Goal: Task Accomplishment & Management: Complete application form

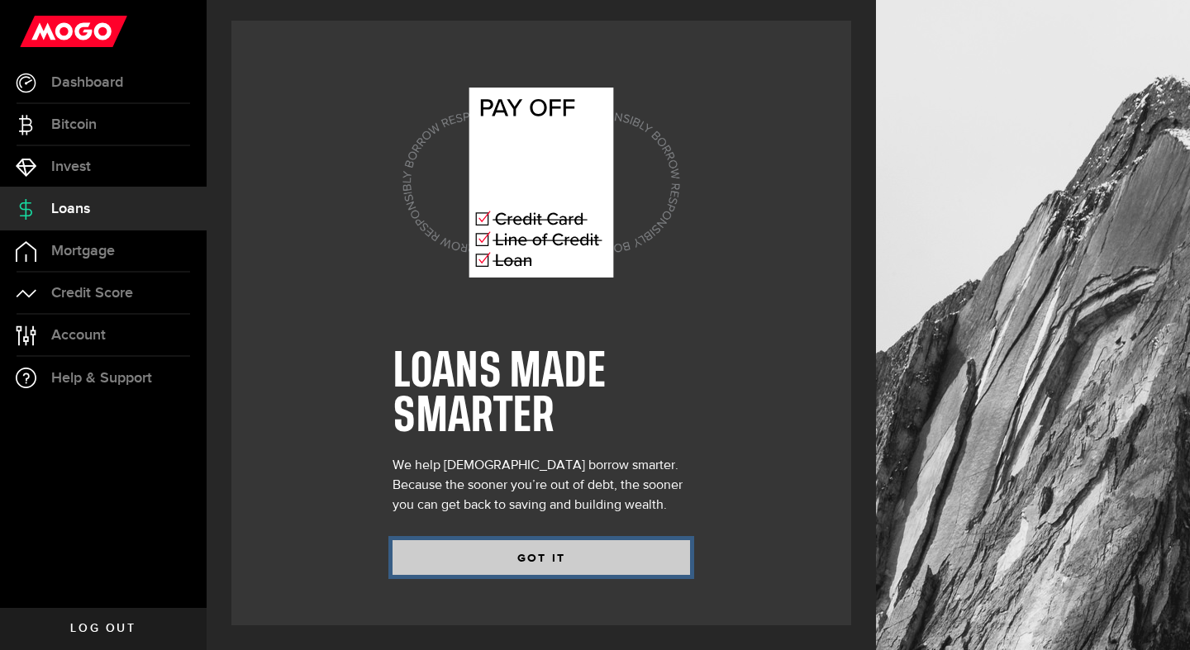
click at [539, 563] on button "GOT IT" at bounding box center [542, 558] width 298 height 35
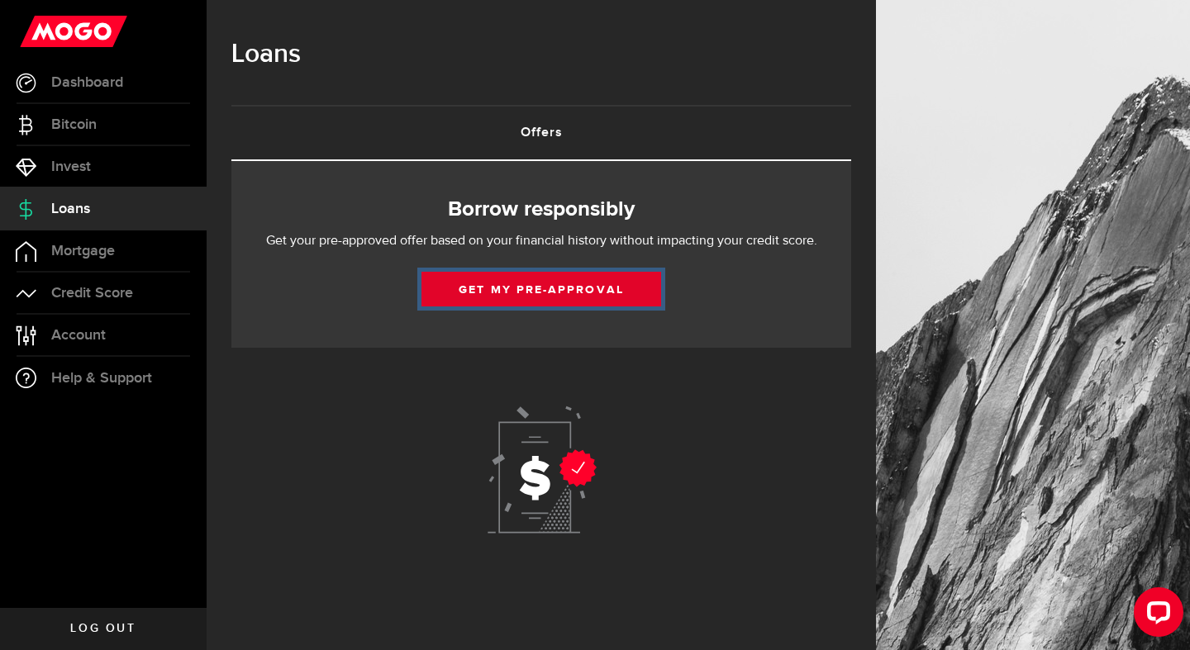
click at [541, 294] on link "Get my pre-approval" at bounding box center [542, 289] width 240 height 35
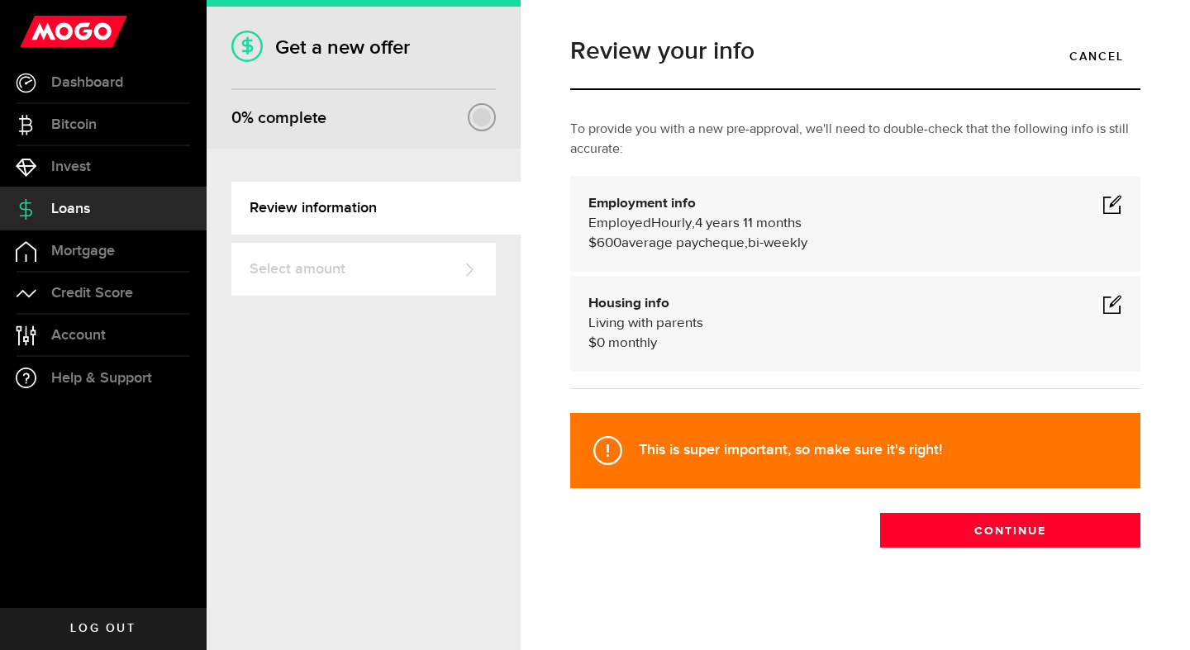
click at [734, 230] on span "4 years 11 months" at bounding box center [748, 224] width 107 height 14
click at [1112, 203] on span at bounding box center [1113, 204] width 20 height 20
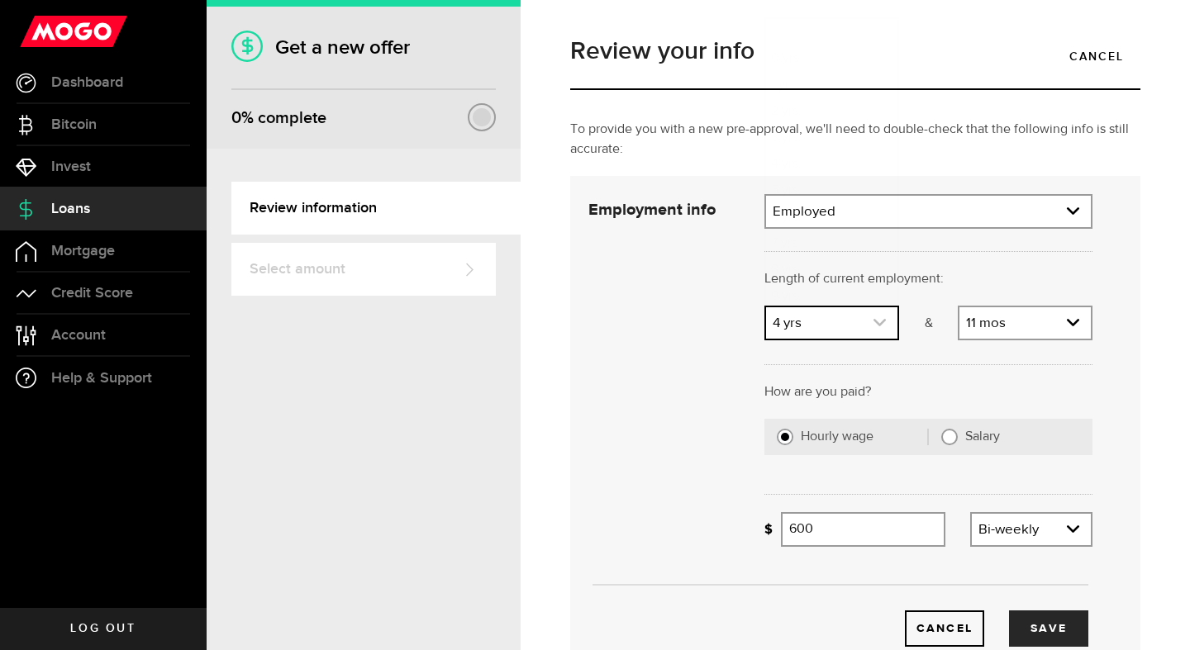
click at [884, 326] on icon "expand select" at bounding box center [880, 323] width 14 height 14
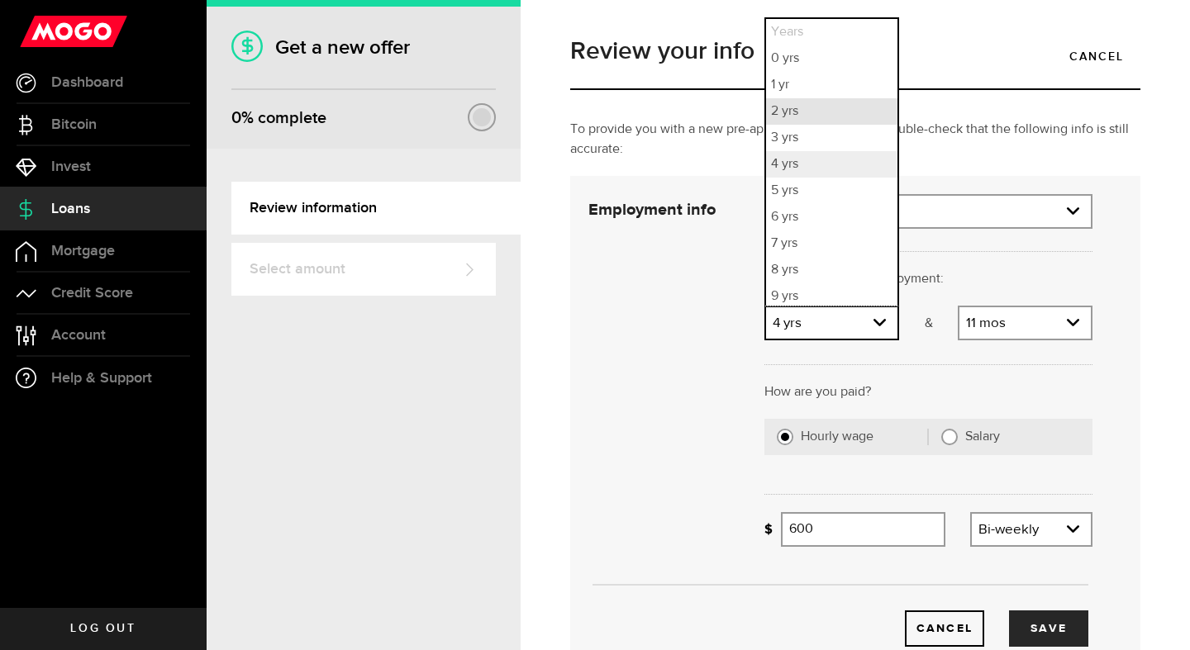
scroll to position [4, 0]
click at [808, 110] on li "2 yrs" at bounding box center [831, 107] width 131 height 26
select select "2"
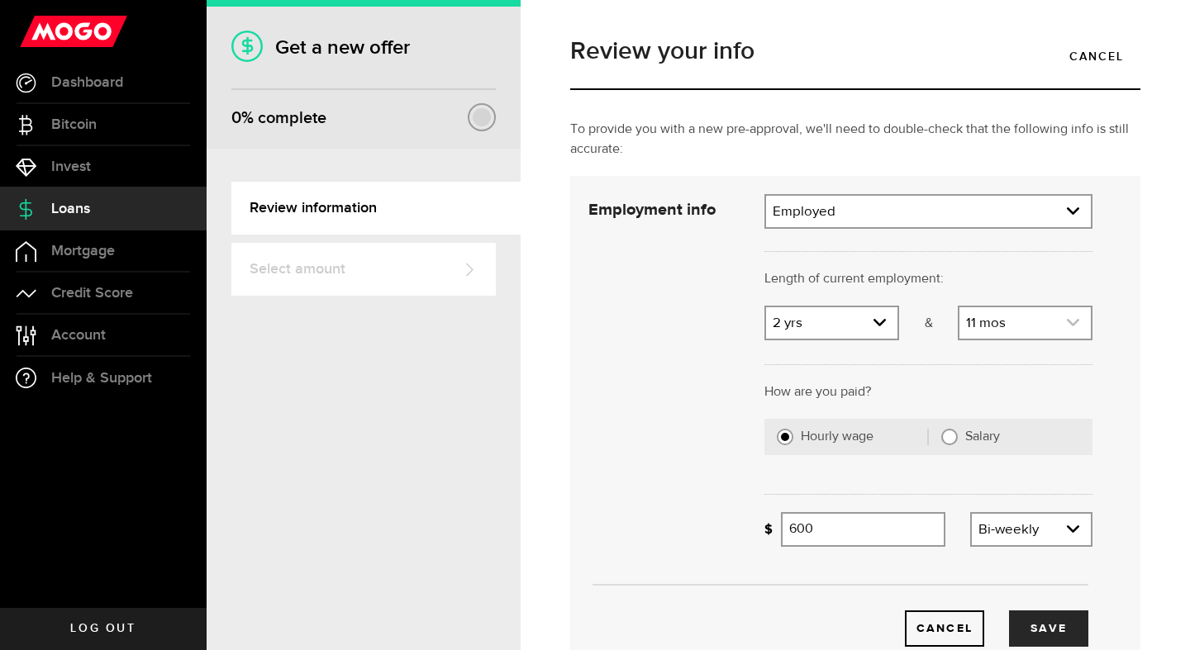
click at [1014, 315] on link "expand select" at bounding box center [1025, 322] width 131 height 31
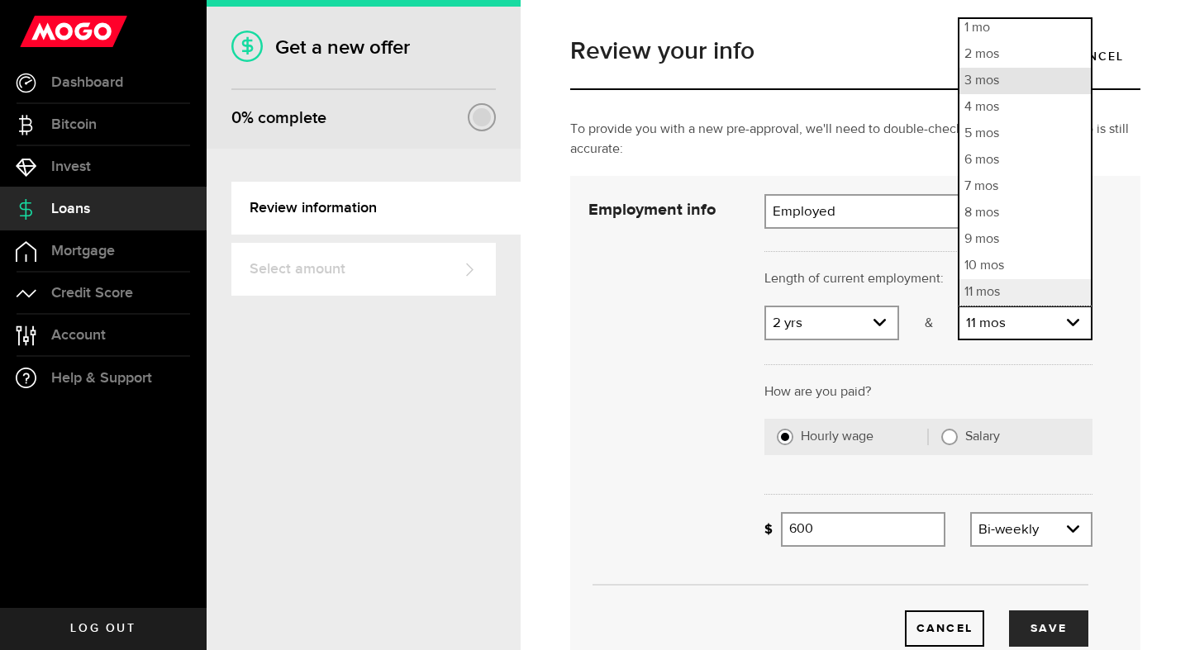
click at [998, 90] on li "3 mos" at bounding box center [1025, 81] width 131 height 26
select select "3"
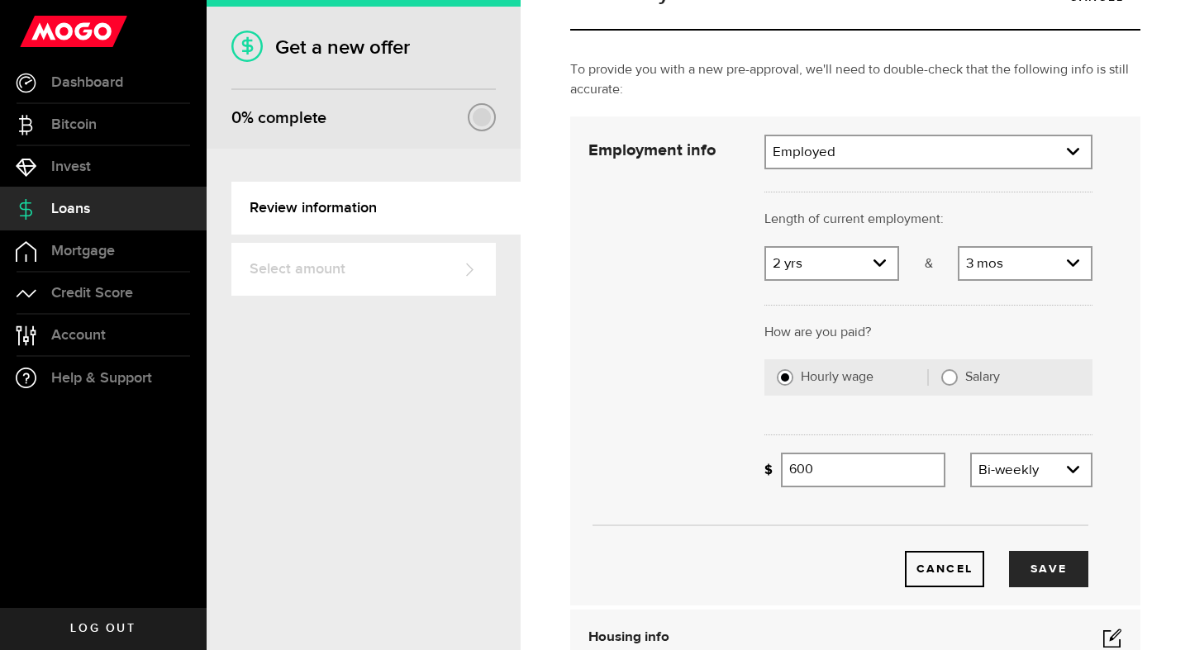
scroll to position [68, 0]
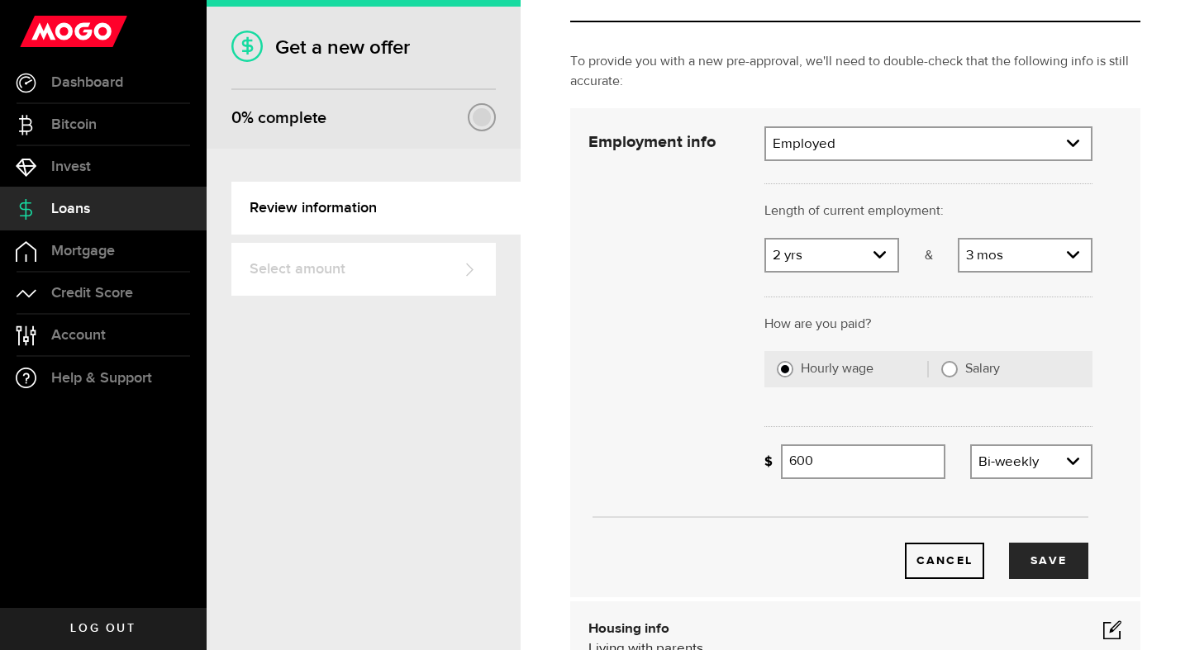
click at [947, 362] on input "Salary" at bounding box center [949, 369] width 17 height 17
radio input "true"
click at [891, 465] on input "Gross annual income" at bounding box center [937, 462] width 312 height 35
type input "9"
click at [781, 374] on input "Hourly wage" at bounding box center [785, 369] width 17 height 17
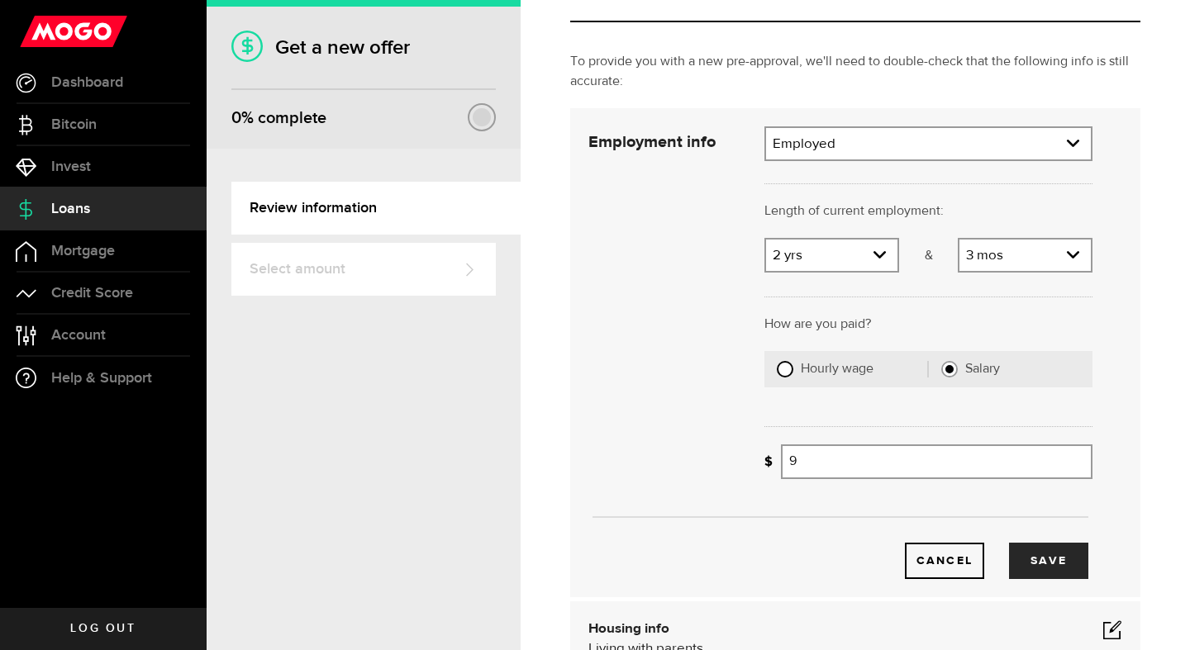
radio input "true"
click at [808, 473] on input "Average paycheque" at bounding box center [863, 462] width 164 height 35
click at [1007, 446] on div "Frequency Frequency Weekly Bi-weekly Monthly Semi-monthly" at bounding box center [1031, 462] width 122 height 35
click at [1012, 464] on link "expand select" at bounding box center [1031, 461] width 119 height 31
click at [895, 463] on input "44" at bounding box center [863, 462] width 164 height 35
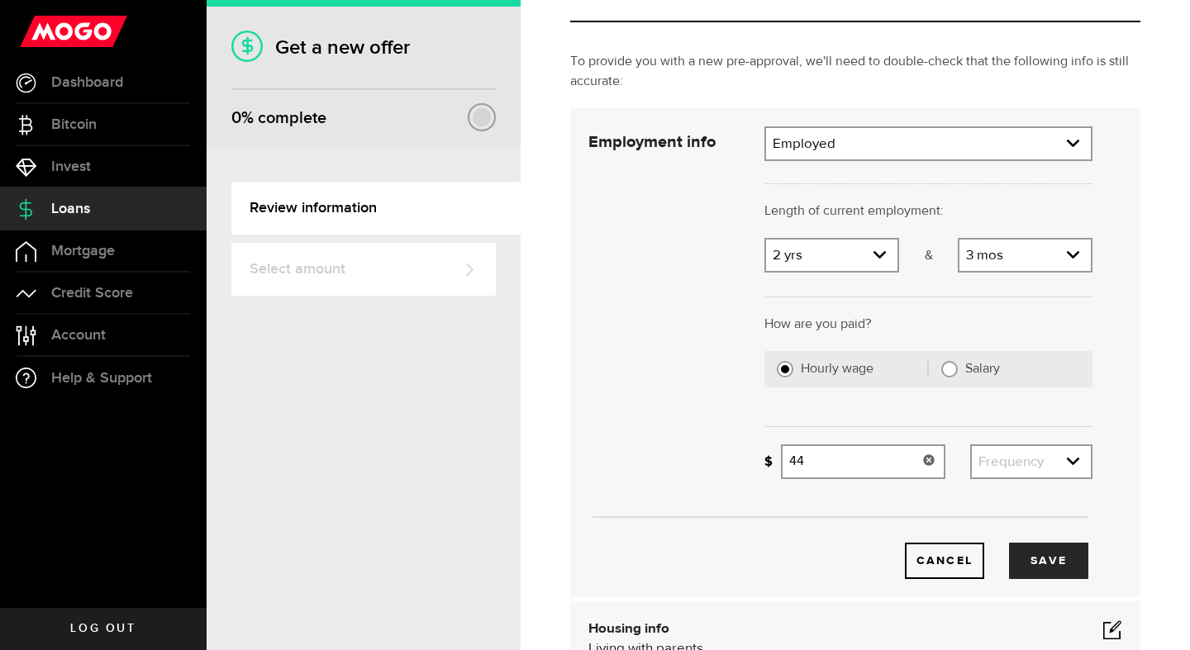
type input "4"
type input "2,300"
click at [1051, 457] on link "expand select" at bounding box center [1031, 461] width 119 height 31
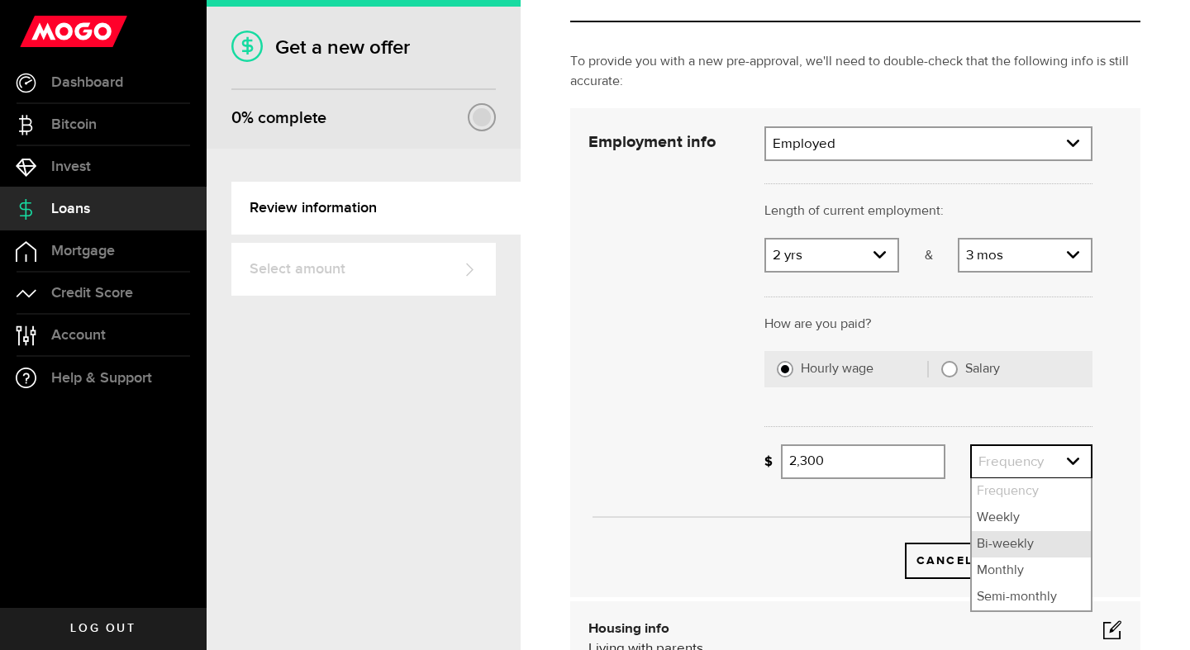
click at [1030, 540] on li "Bi-weekly" at bounding box center [1031, 544] width 119 height 26
select select "bi_weekly"
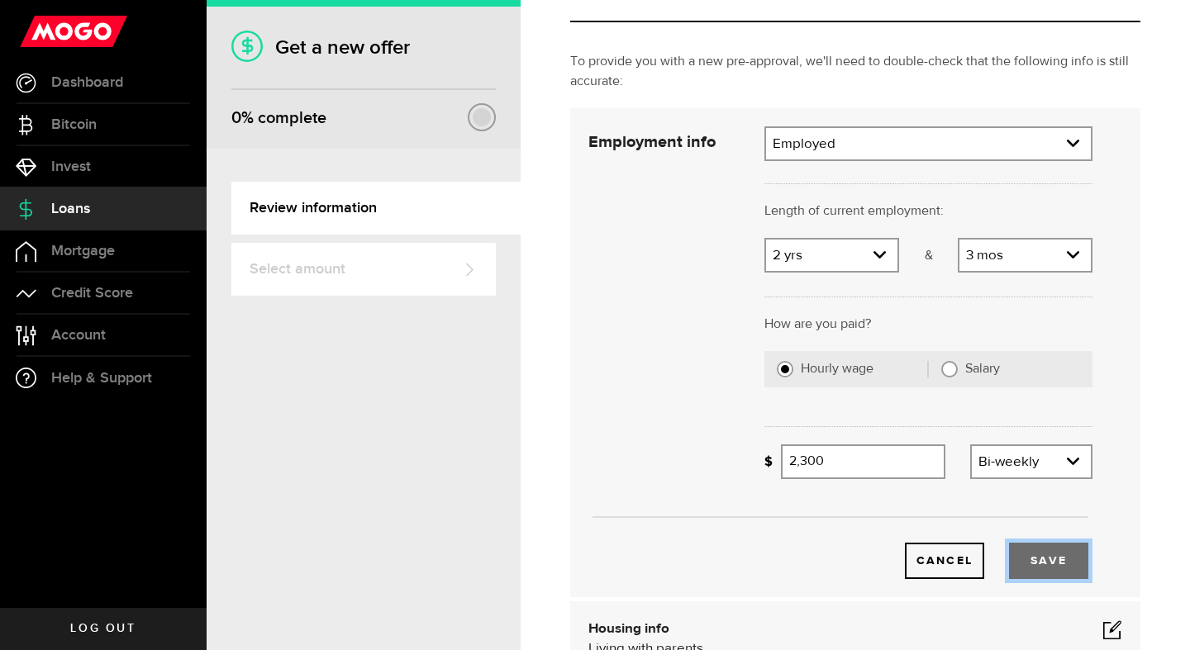
click at [1041, 564] on button "Save" at bounding box center [1048, 561] width 79 height 36
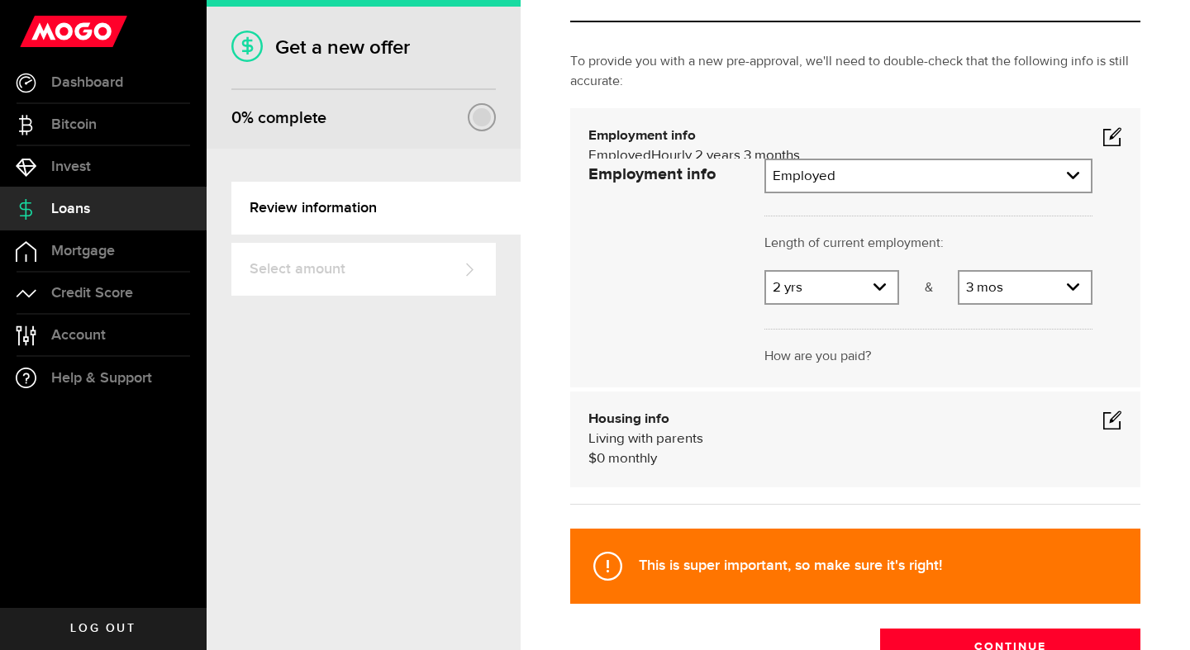
scroll to position [3, 0]
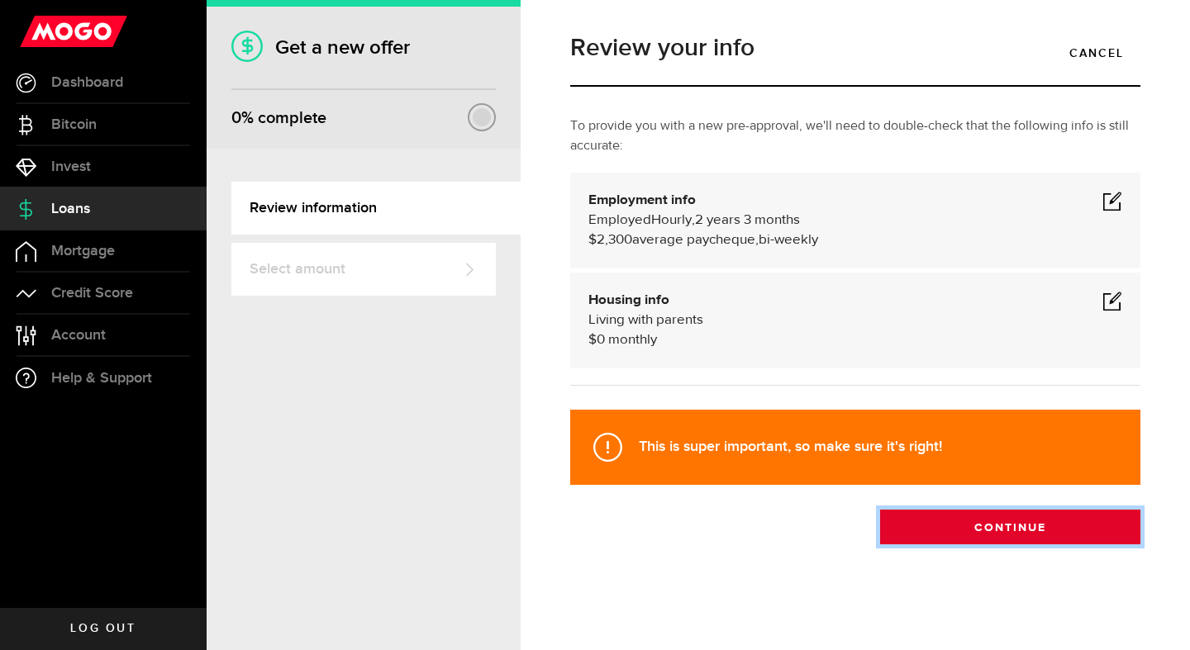
click at [1015, 544] on button "Continue" at bounding box center [1010, 527] width 260 height 35
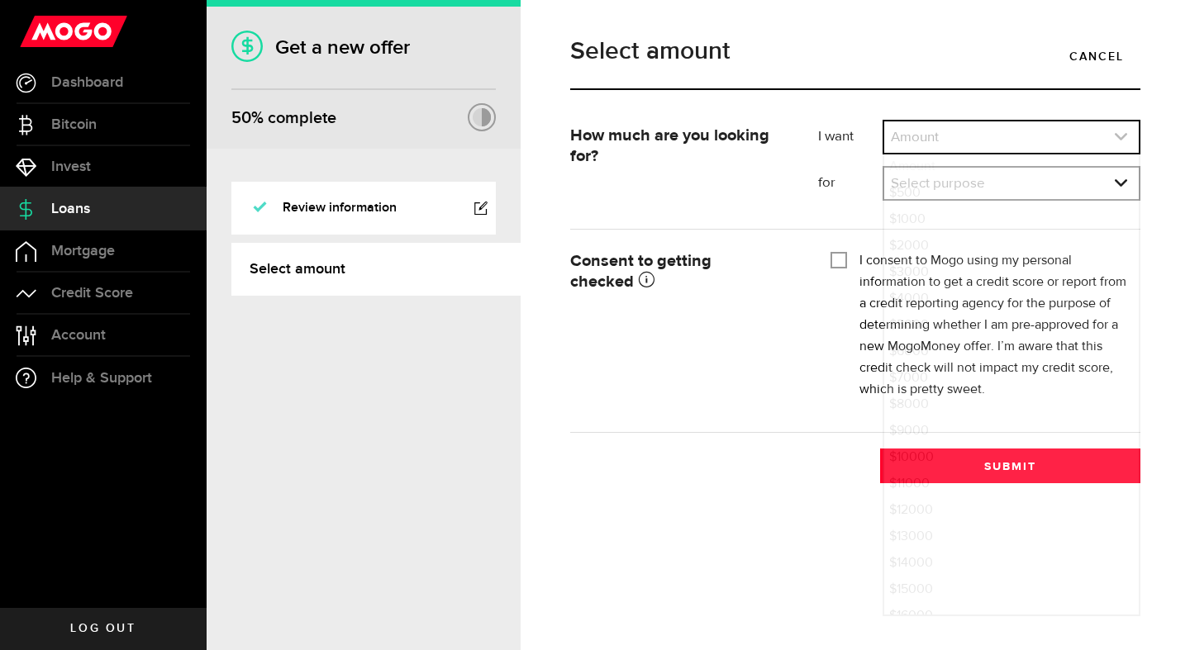
click at [984, 142] on link "expand select" at bounding box center [1011, 137] width 255 height 31
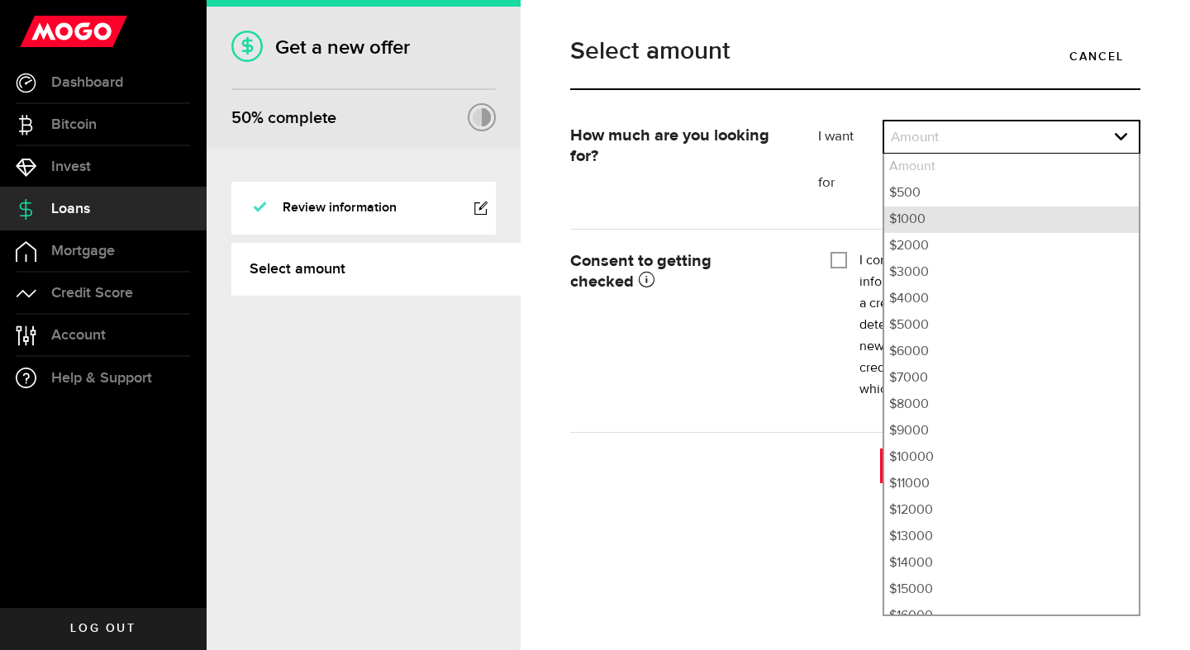
click at [974, 212] on li "$1000" at bounding box center [1011, 220] width 255 height 26
select select "1000"
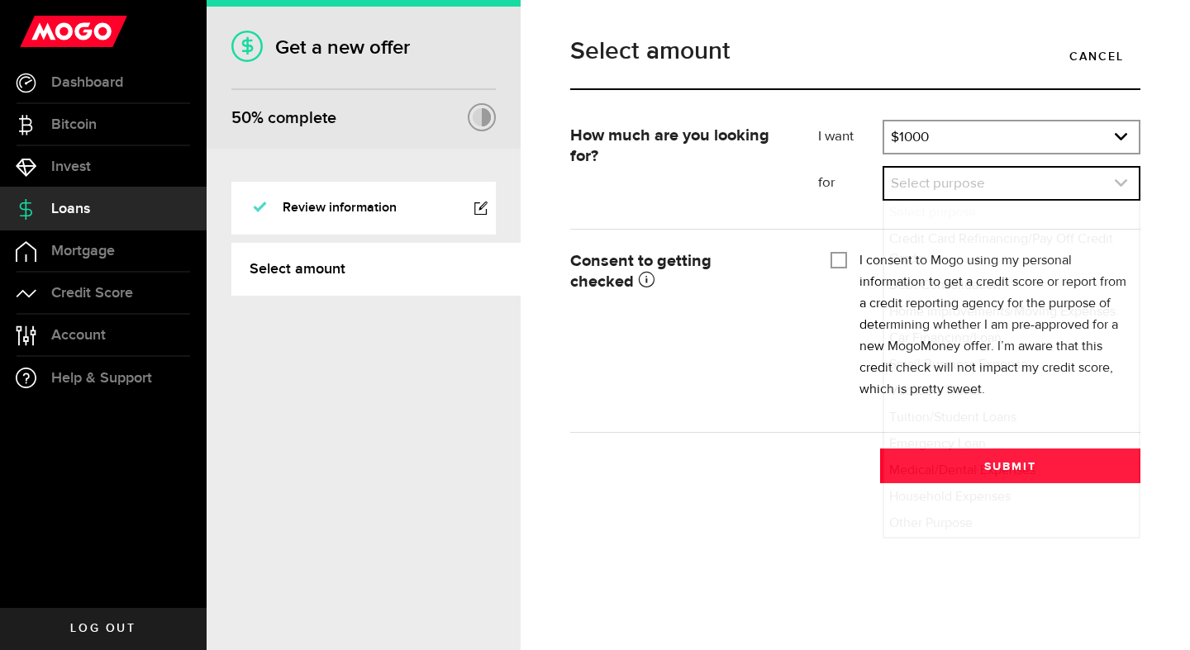
click at [980, 181] on link "expand select" at bounding box center [1011, 183] width 255 height 31
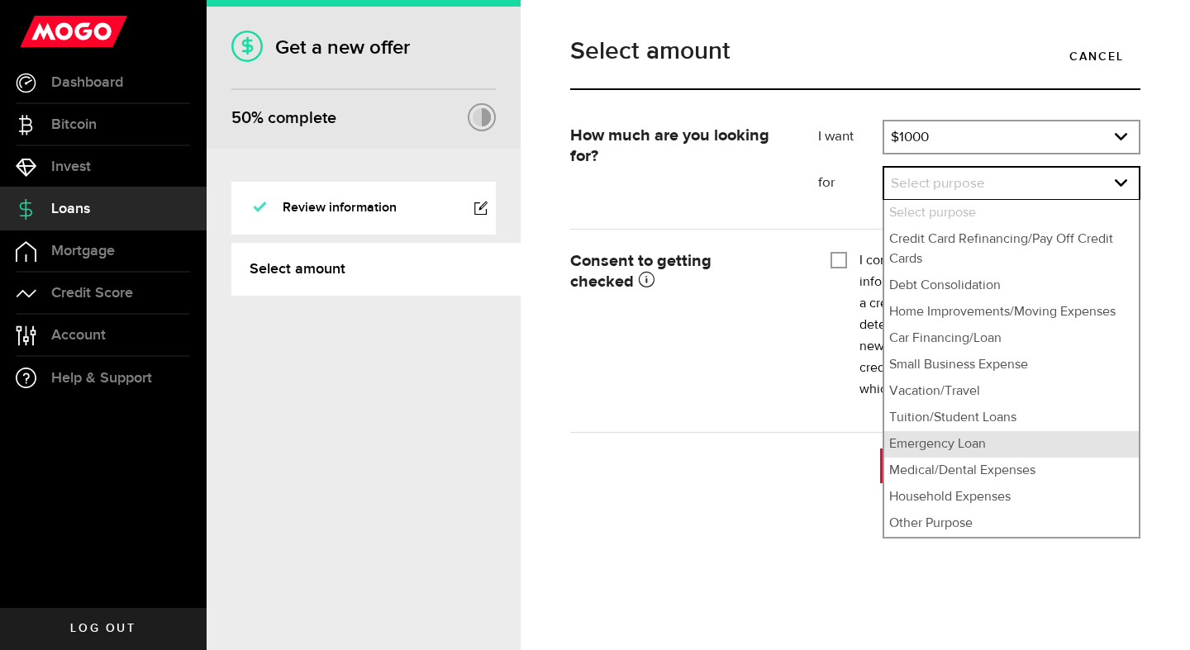
click at [991, 437] on li "Emergency Loan" at bounding box center [1011, 444] width 255 height 26
select select "Emergency Loan"
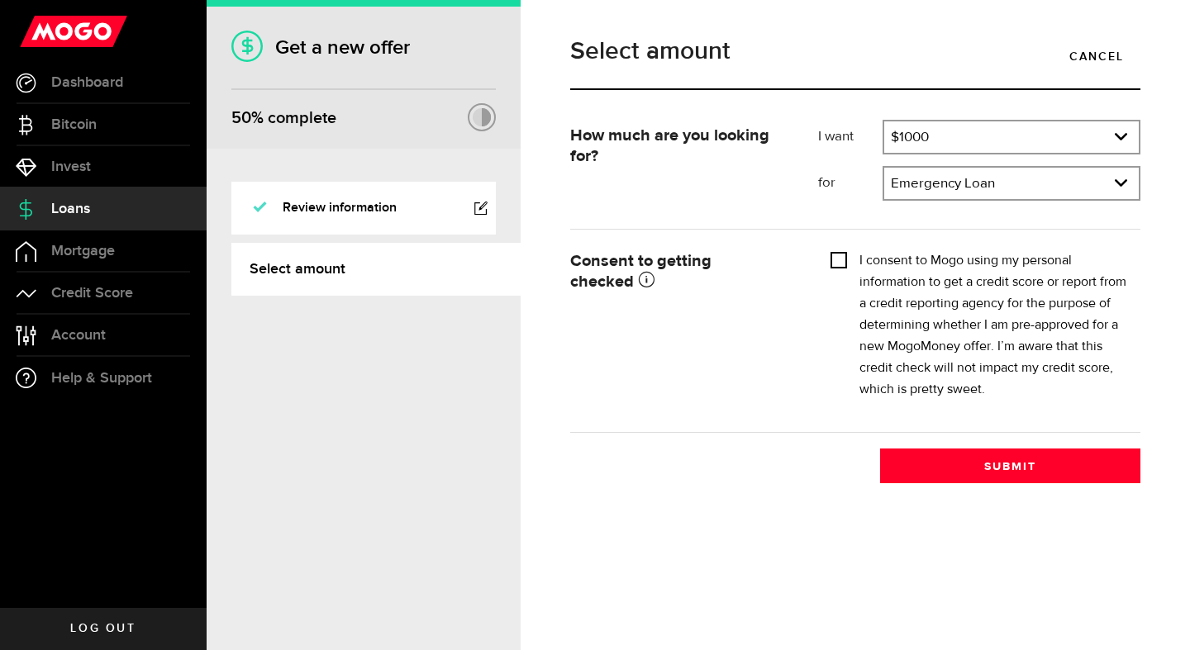
click at [844, 264] on input "I consent to Mogo using my personal information to get a credit score or report…" at bounding box center [839, 258] width 17 height 17
checkbox input "true"
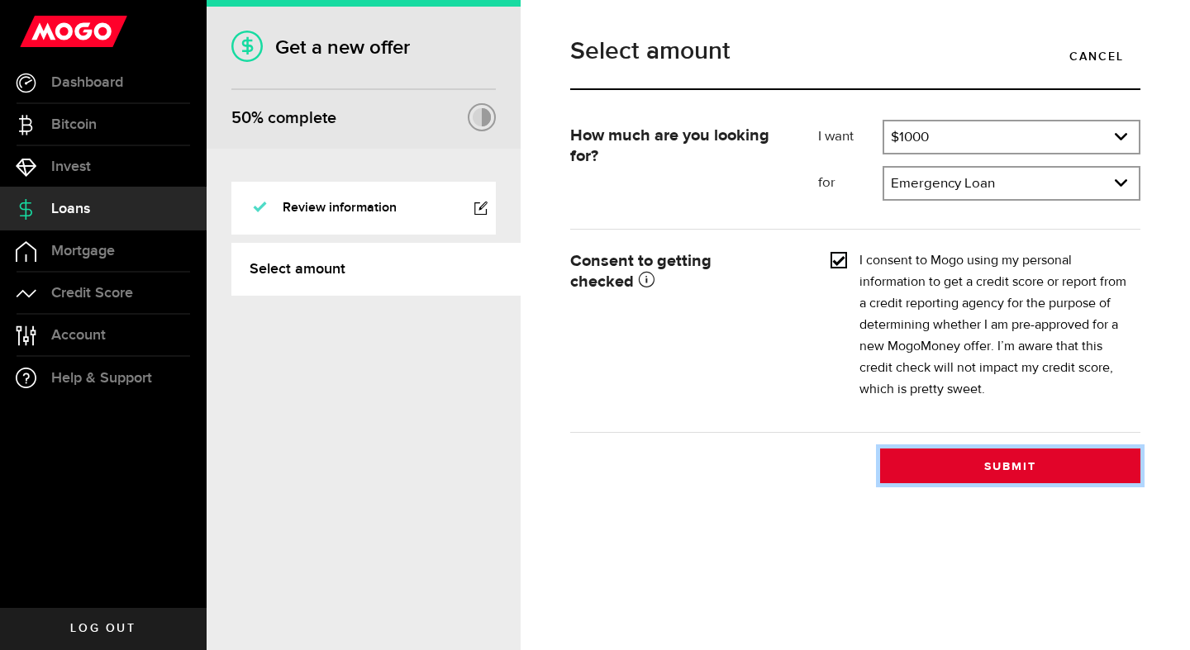
click at [960, 468] on button "Submit" at bounding box center [1010, 466] width 260 height 35
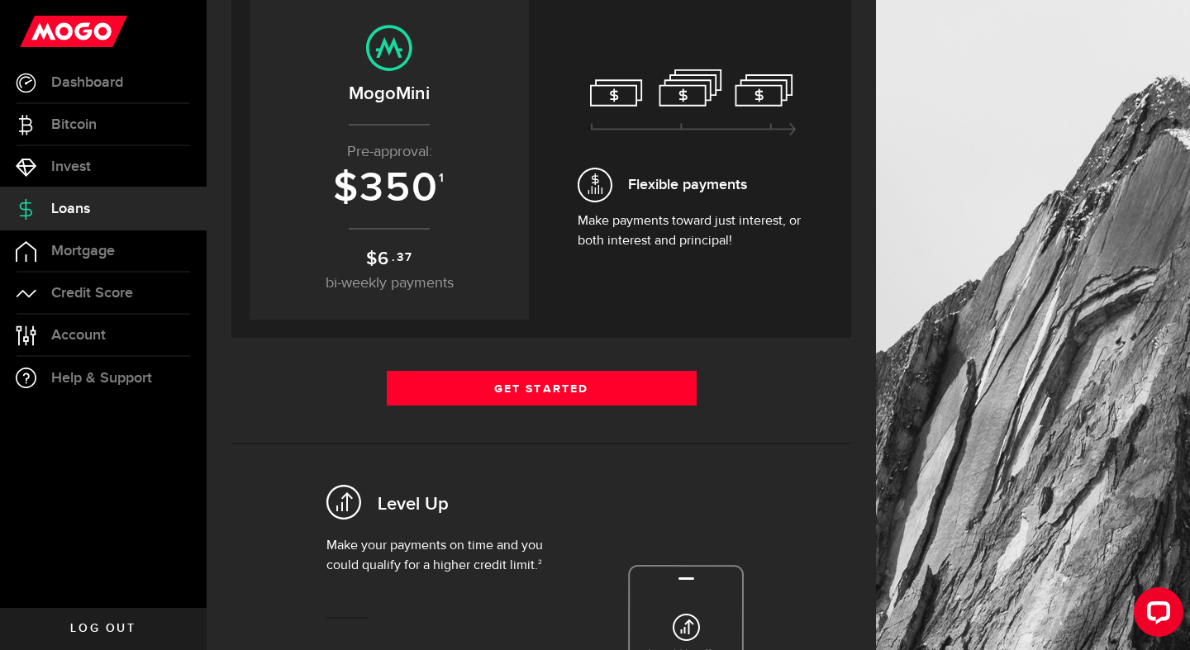
scroll to position [144, 0]
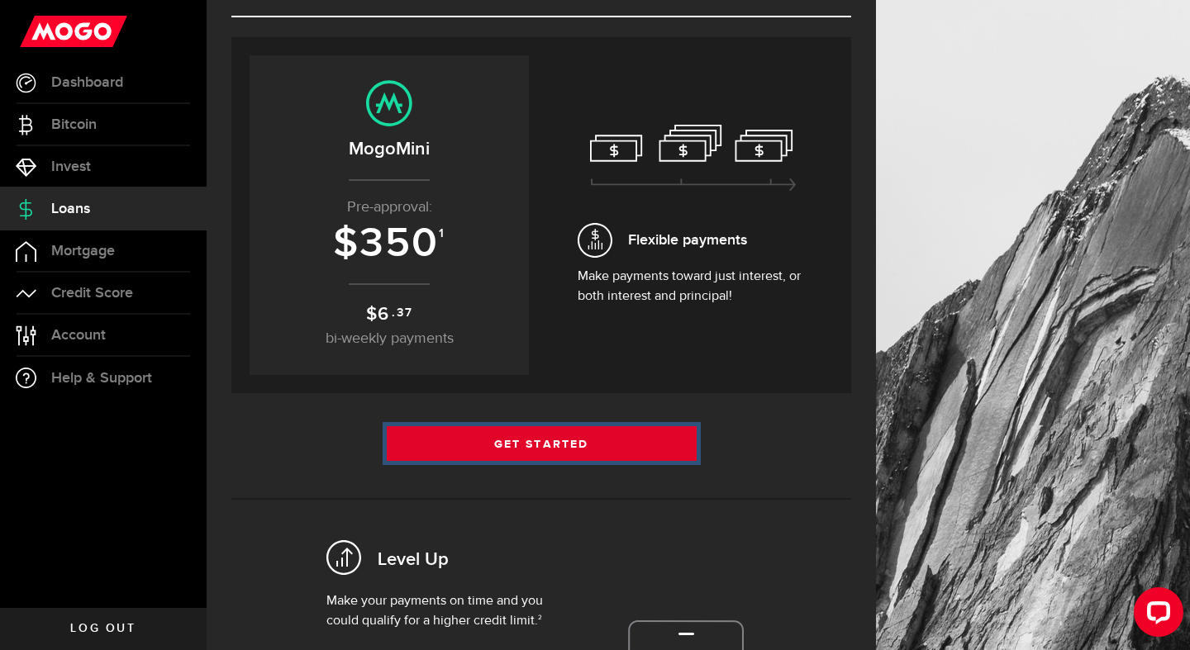
click at [576, 448] on link "Get Started" at bounding box center [542, 443] width 310 height 35
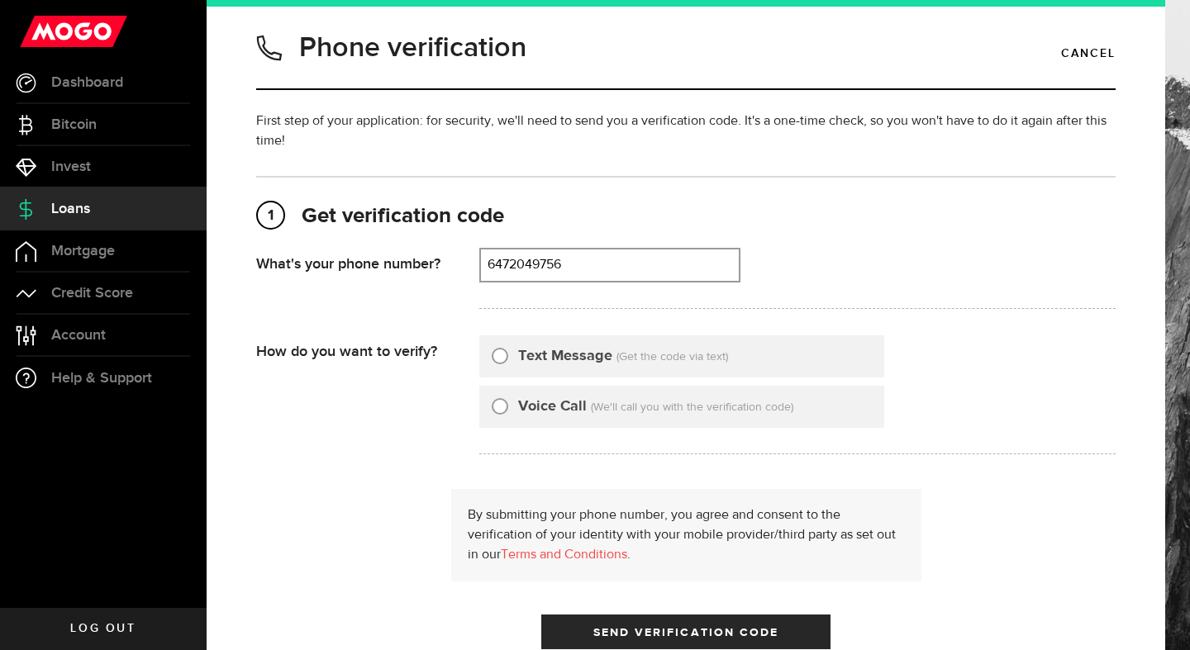
click at [459, 48] on h1 "Phone verification" at bounding box center [412, 47] width 227 height 43
type input "6472049756"
click at [515, 363] on div "Text Message" at bounding box center [552, 356] width 121 height 22
click at [498, 360] on input "Text Message" at bounding box center [500, 353] width 17 height 17
radio input "true"
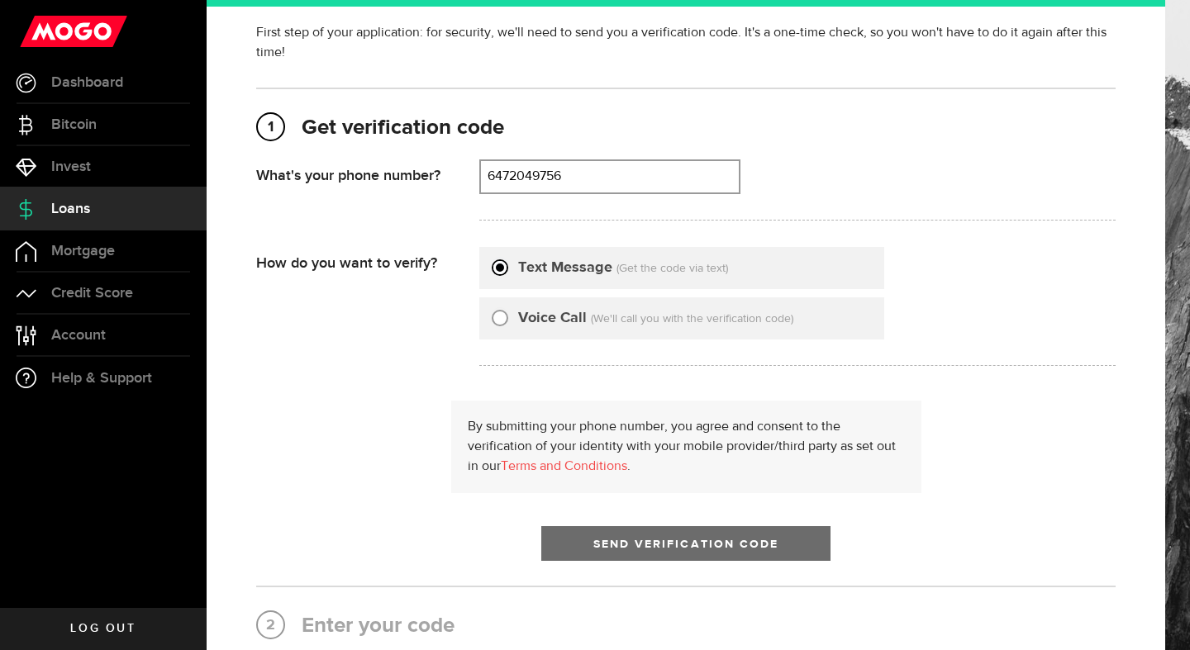
scroll to position [94, 0]
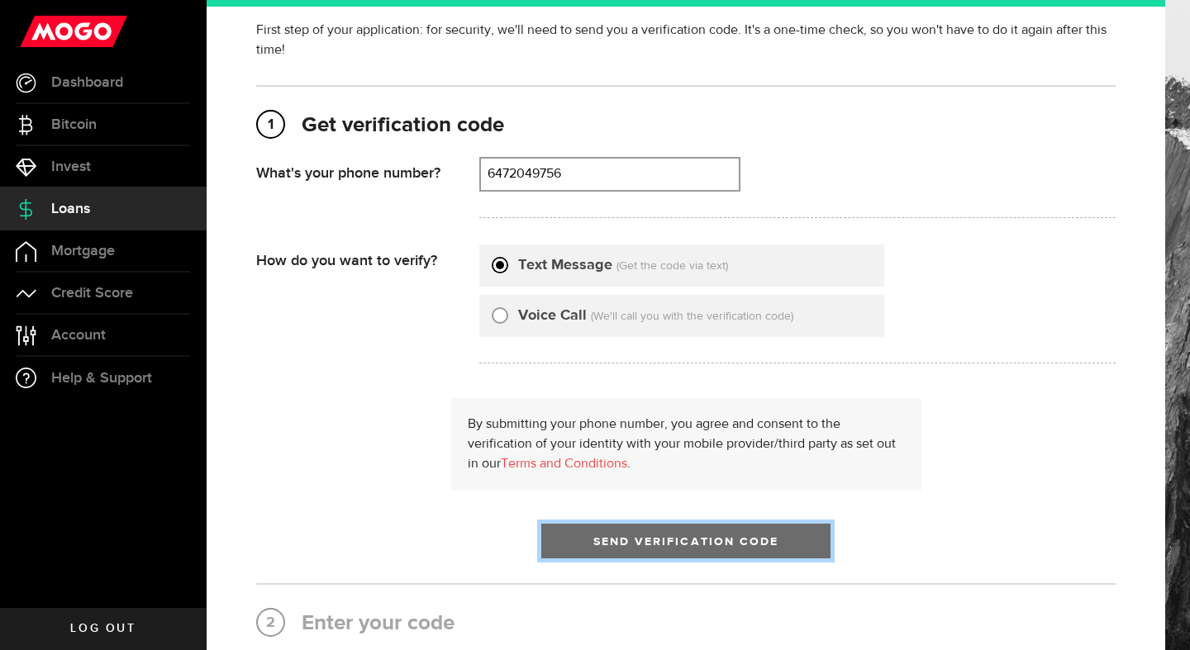
click at [715, 547] on span "Send Verification Code" at bounding box center [686, 542] width 186 height 12
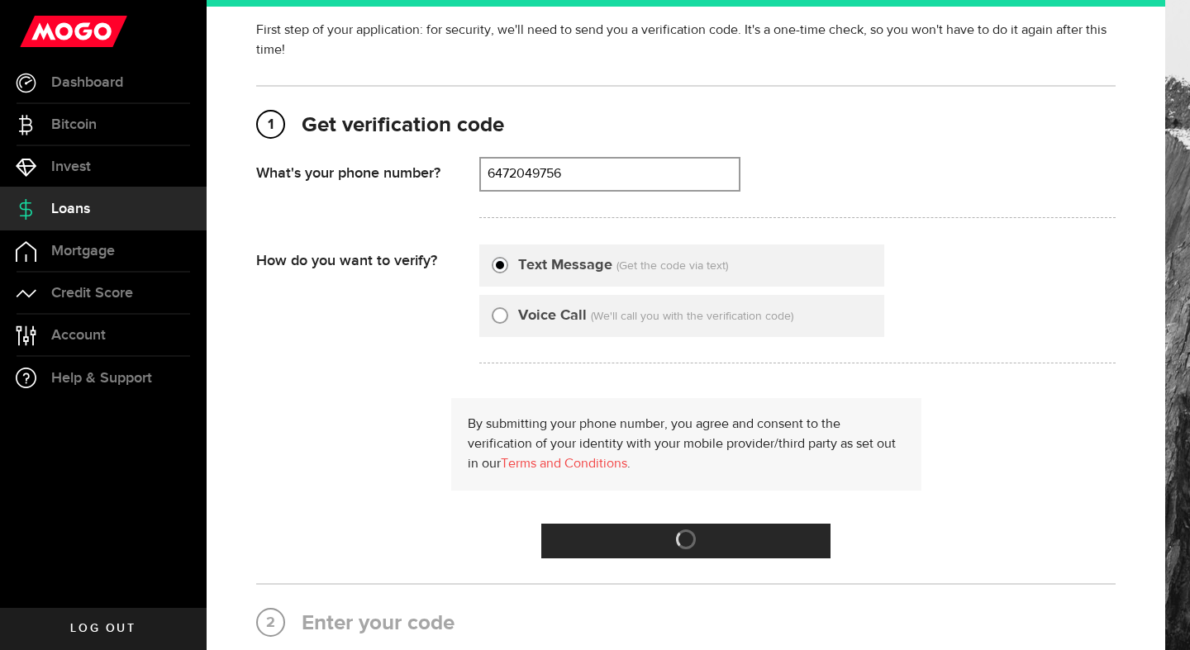
scroll to position [0, 0]
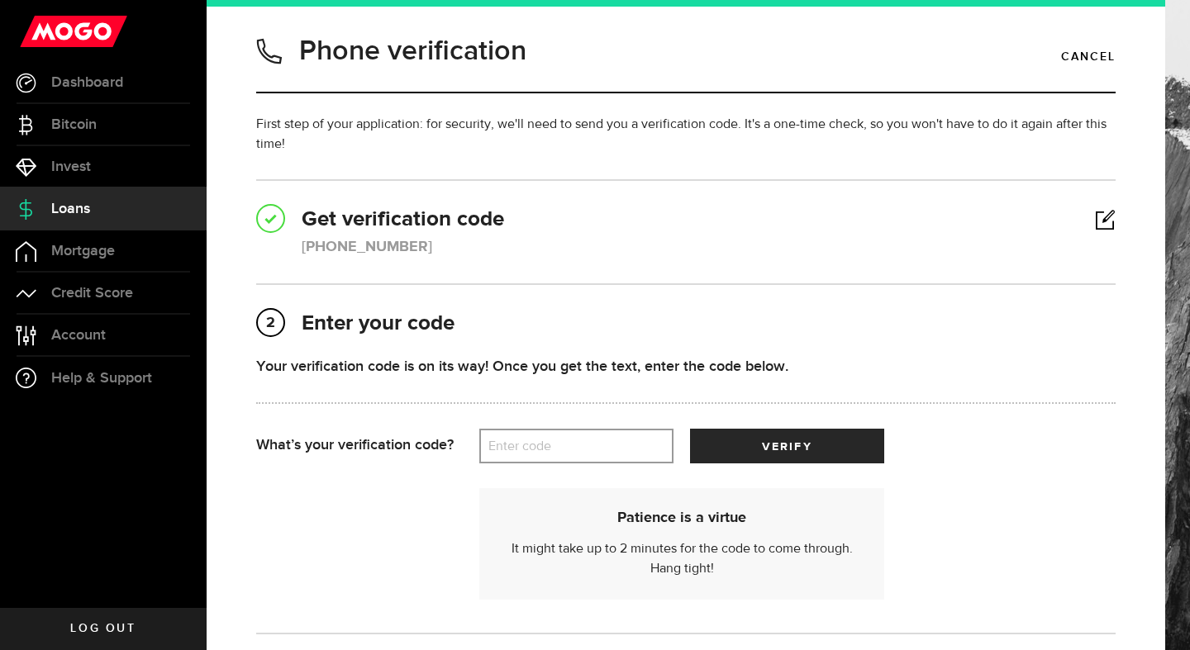
click at [607, 446] on label "Enter code" at bounding box center [576, 447] width 194 height 34
click at [607, 446] on input "Enter code" at bounding box center [576, 446] width 194 height 35
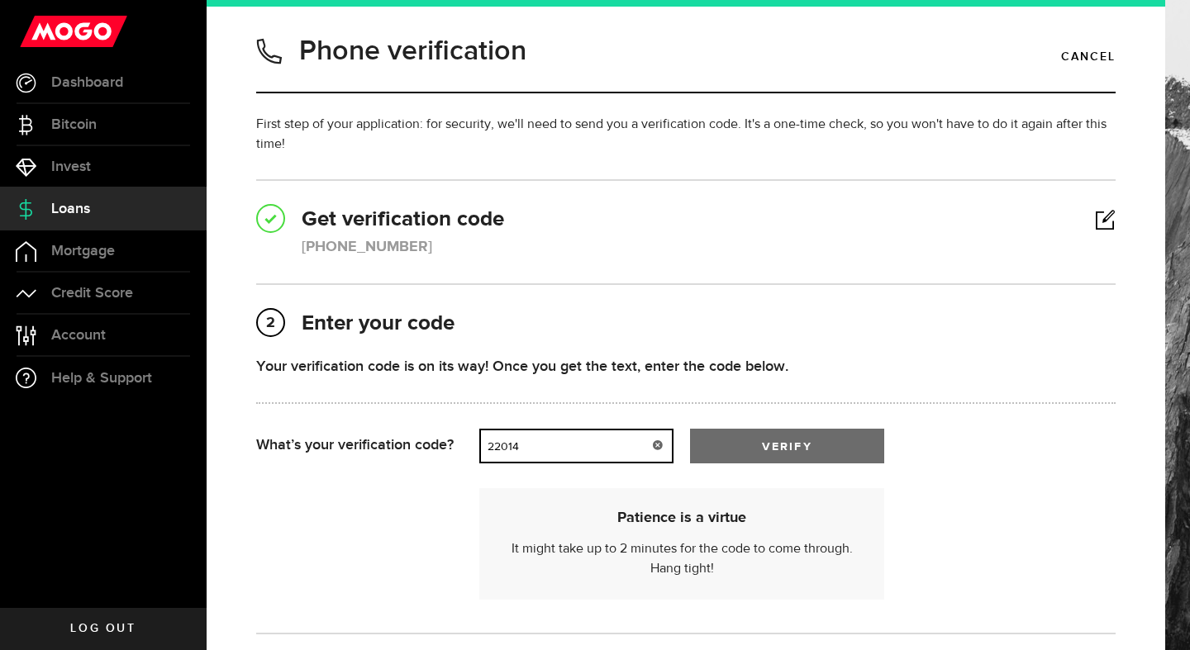
type input "22014"
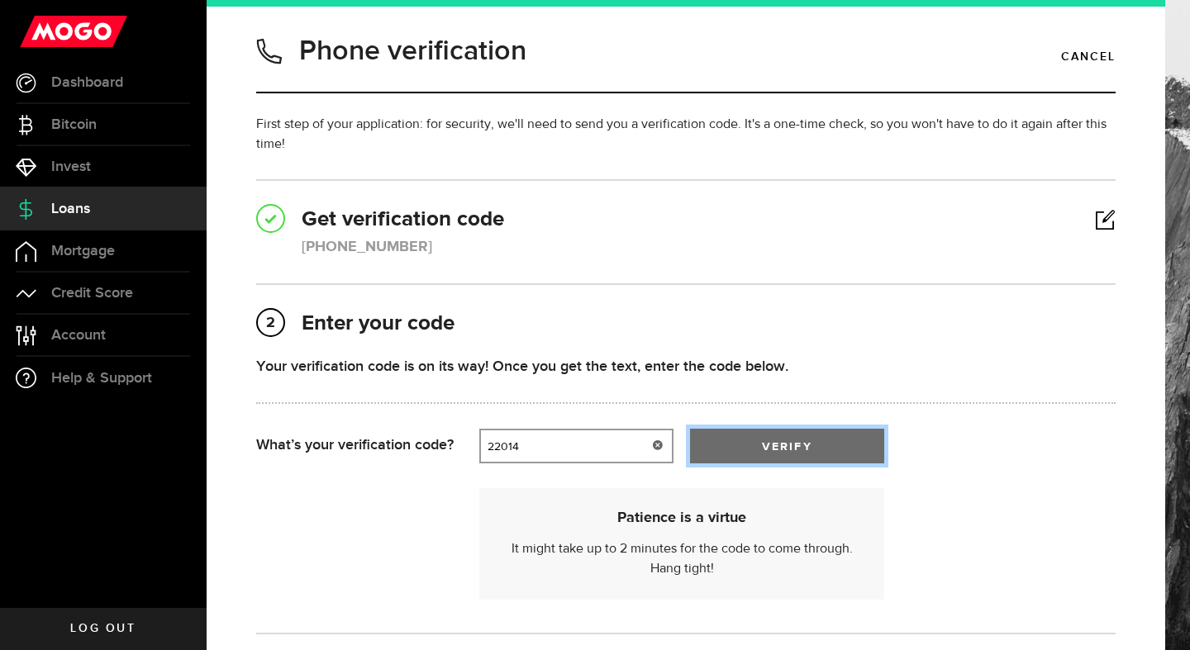
click at [819, 455] on button "verify" at bounding box center [787, 446] width 194 height 35
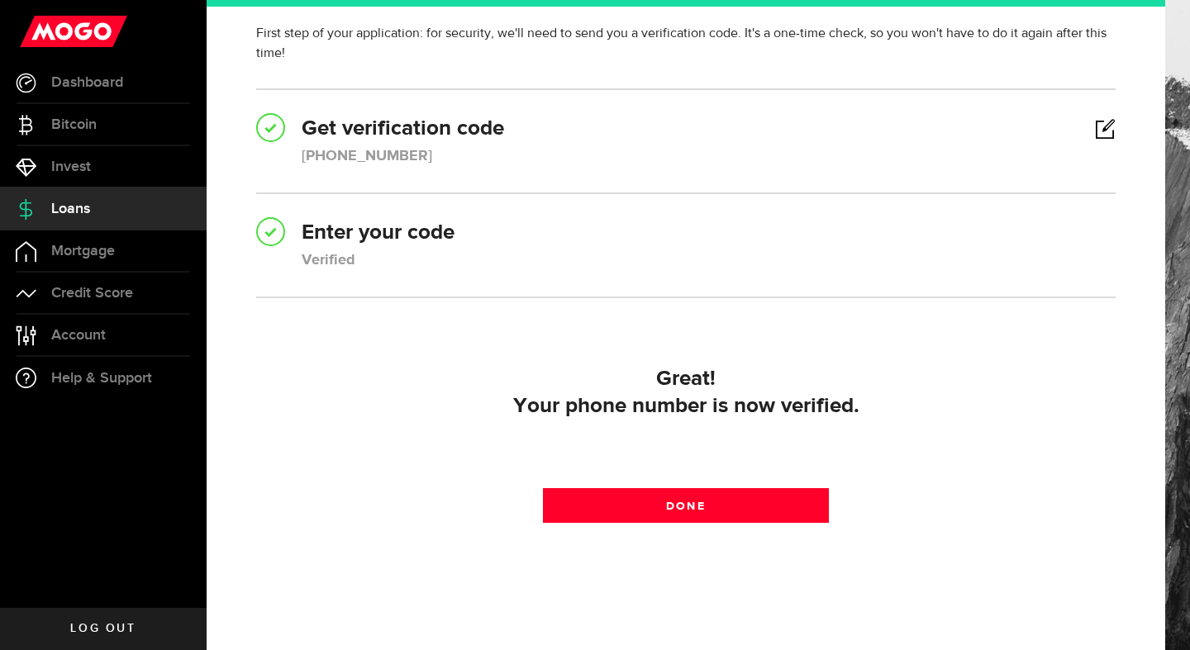
scroll to position [115, 0]
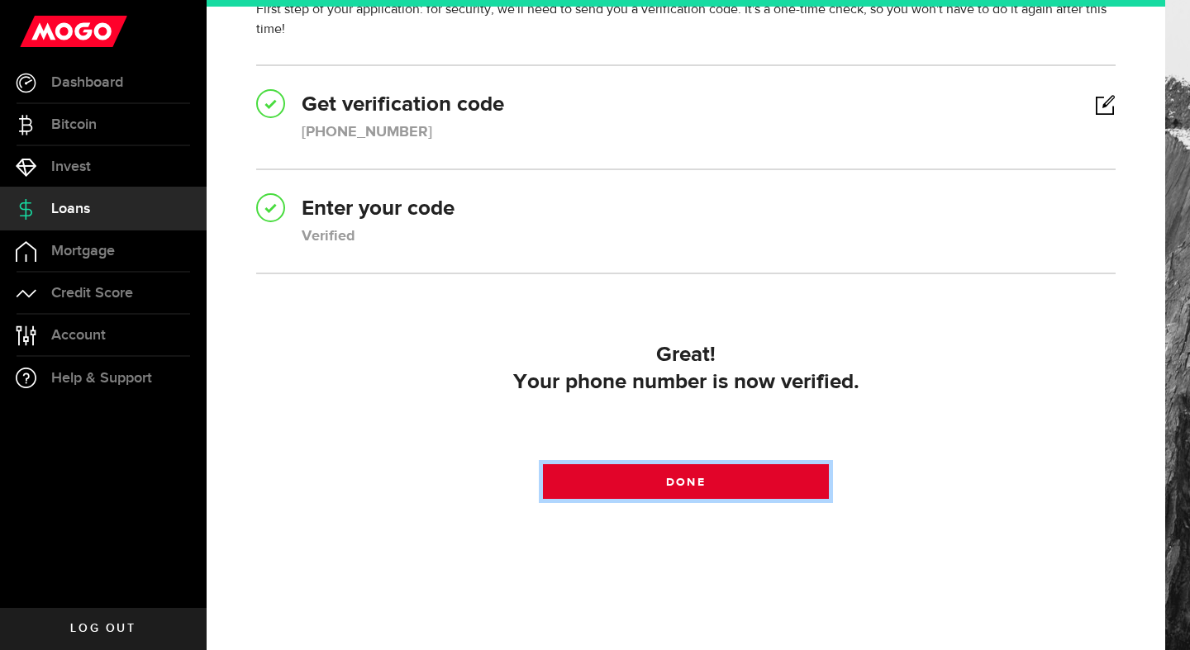
click at [741, 490] on link "Done" at bounding box center [686, 482] width 287 height 35
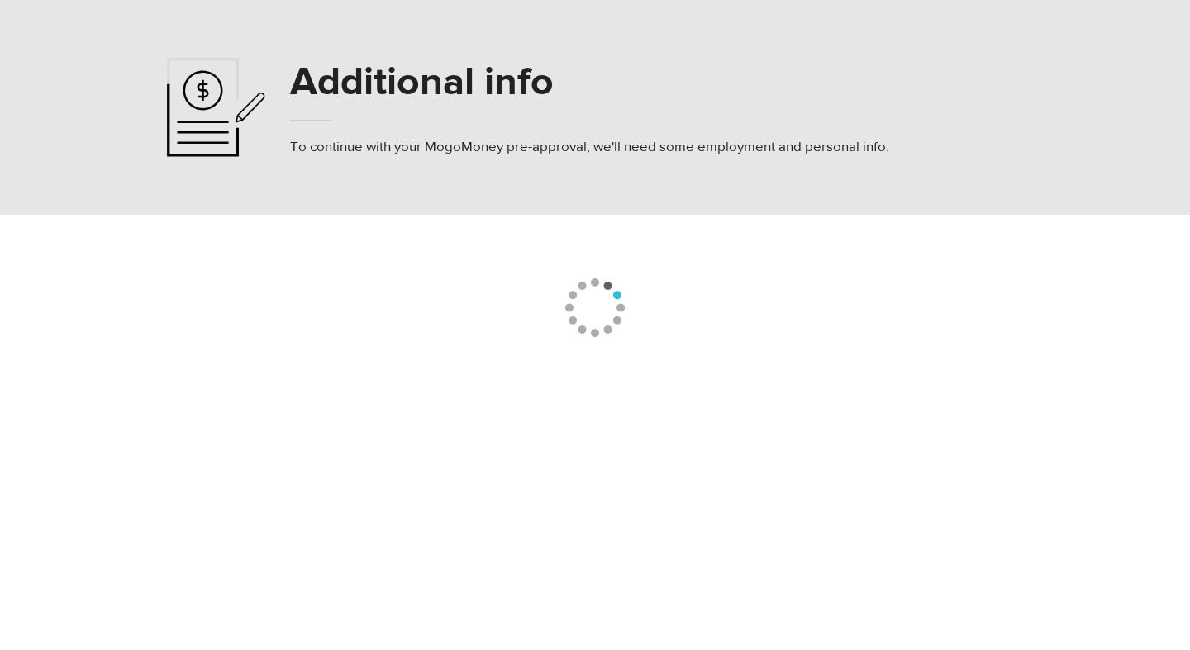
select select
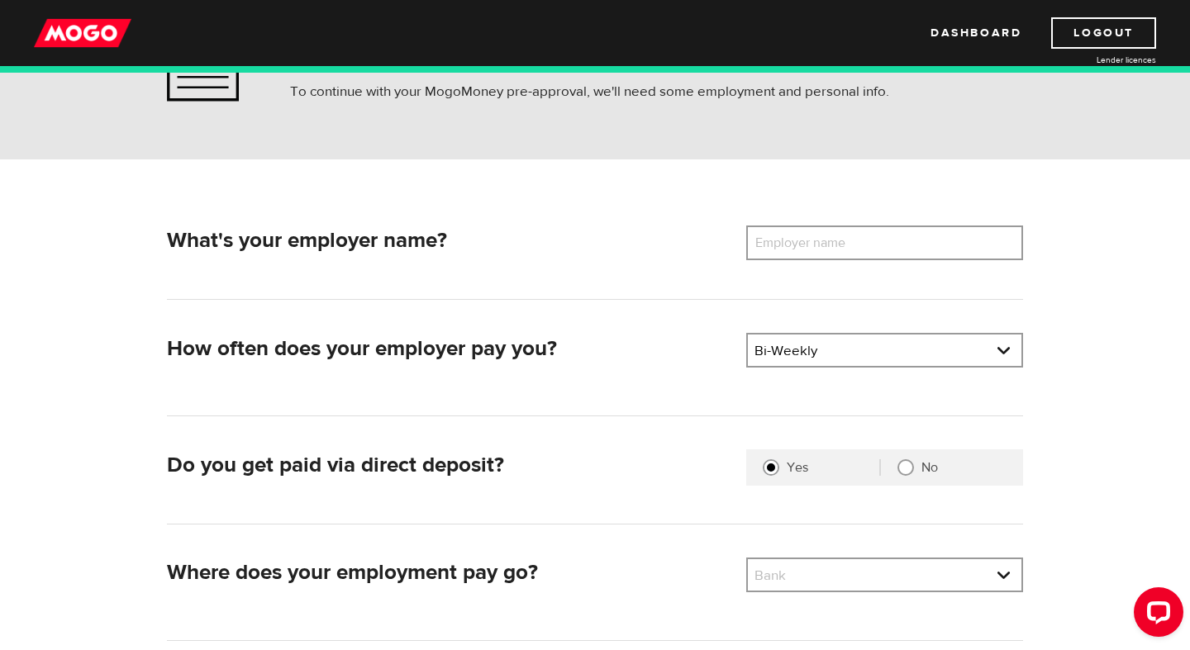
scroll to position [127, 0]
click at [806, 245] on label "Employer name" at bounding box center [812, 243] width 133 height 35
click at [806, 245] on input "Employer name" at bounding box center [884, 243] width 277 height 35
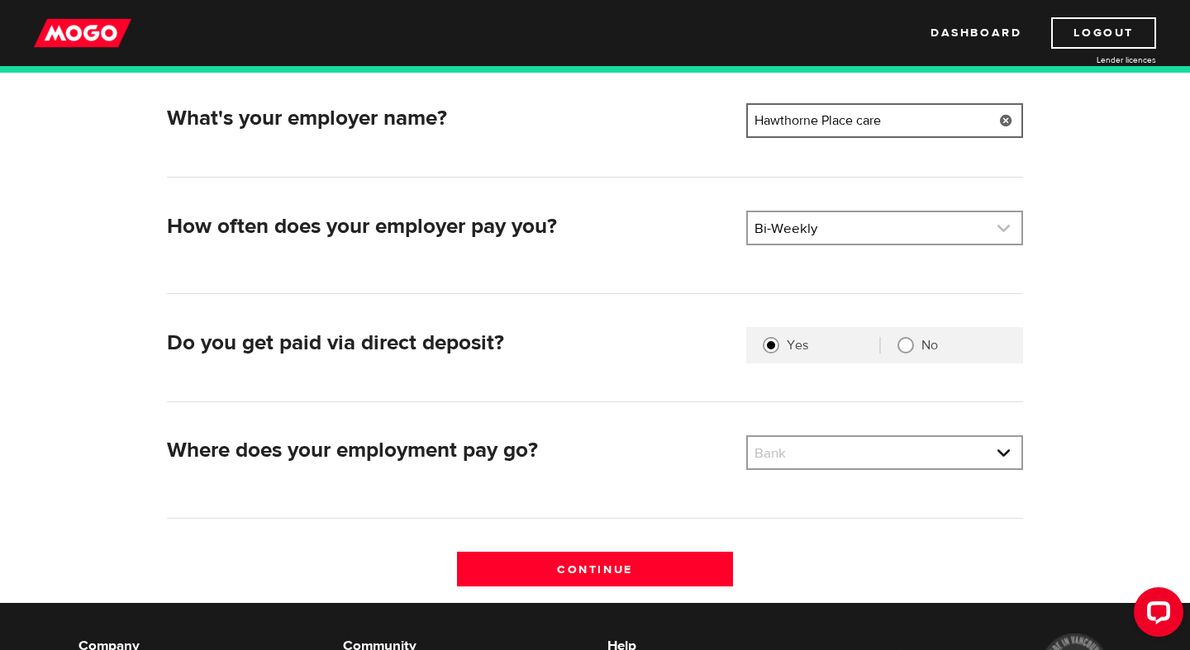
scroll to position [262, 0]
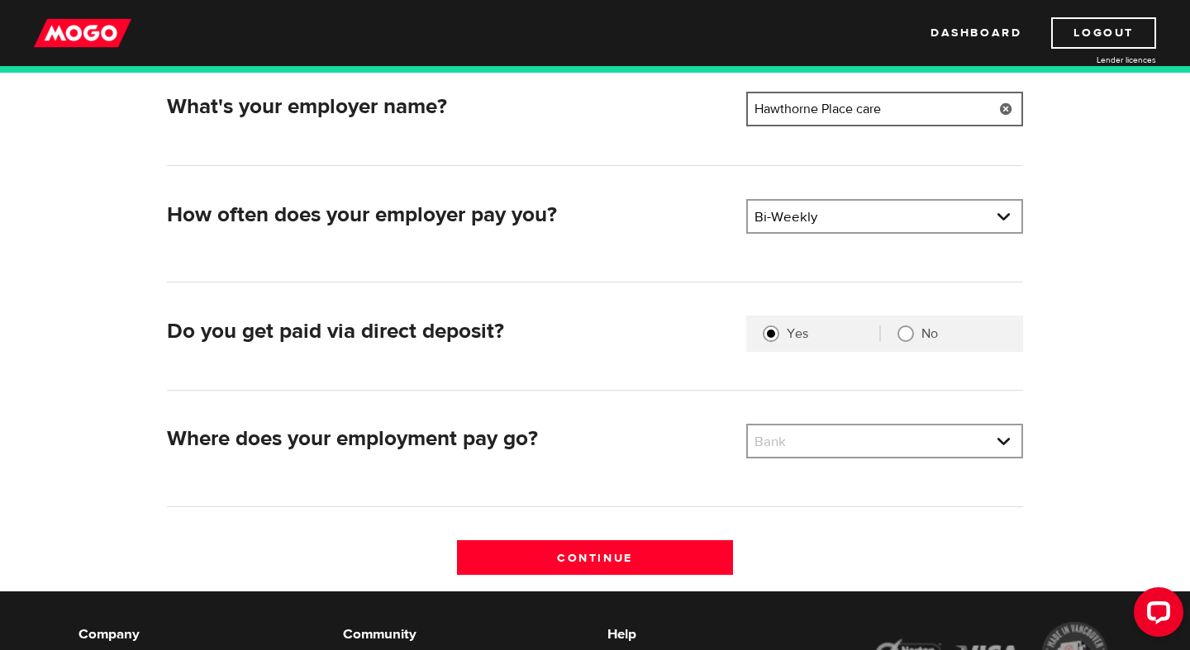
type input "Hawthorne Place care"
click at [833, 421] on div "What's your employer name? Employer name Please enter your employer's name Hawt…" at bounding box center [596, 341] width 882 height 499
click at [835, 443] on link at bounding box center [885, 441] width 274 height 31
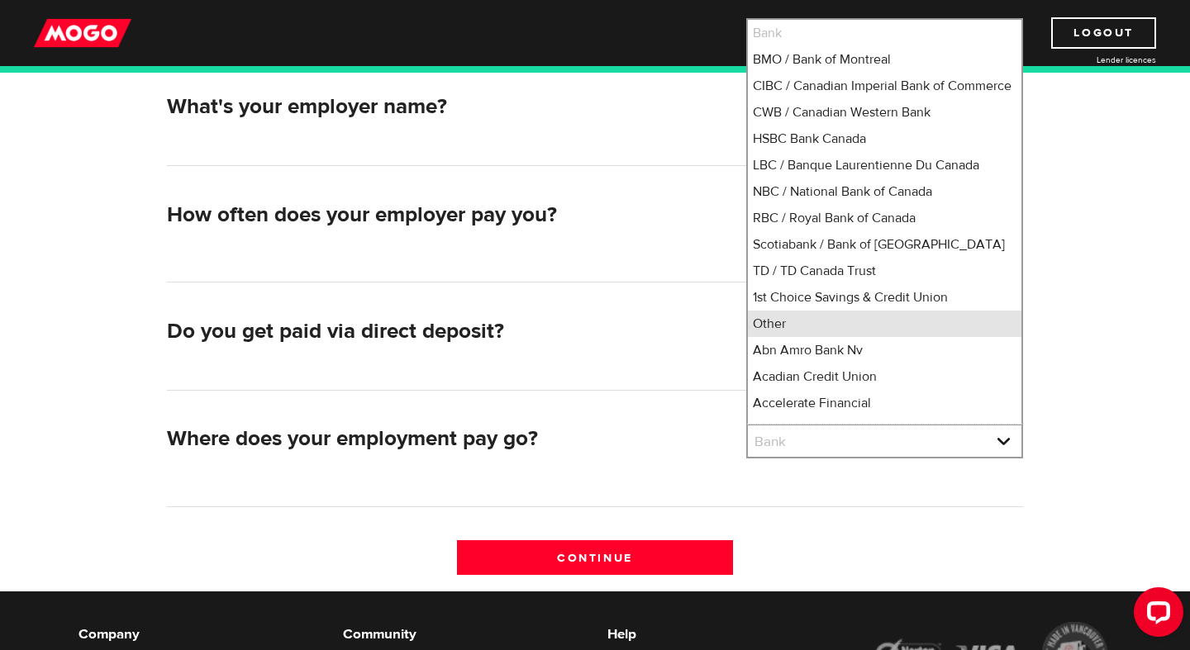
scroll to position [12, 0]
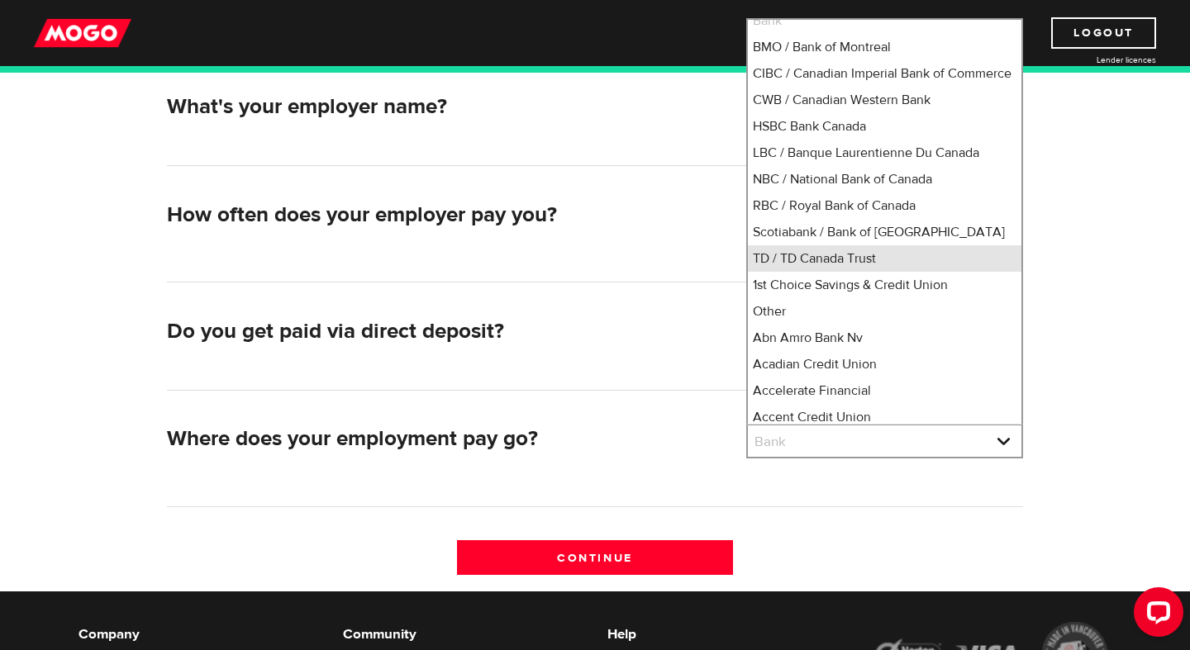
click at [870, 272] on li "TD / TD Canada Trust" at bounding box center [885, 258] width 274 height 26
select select "9"
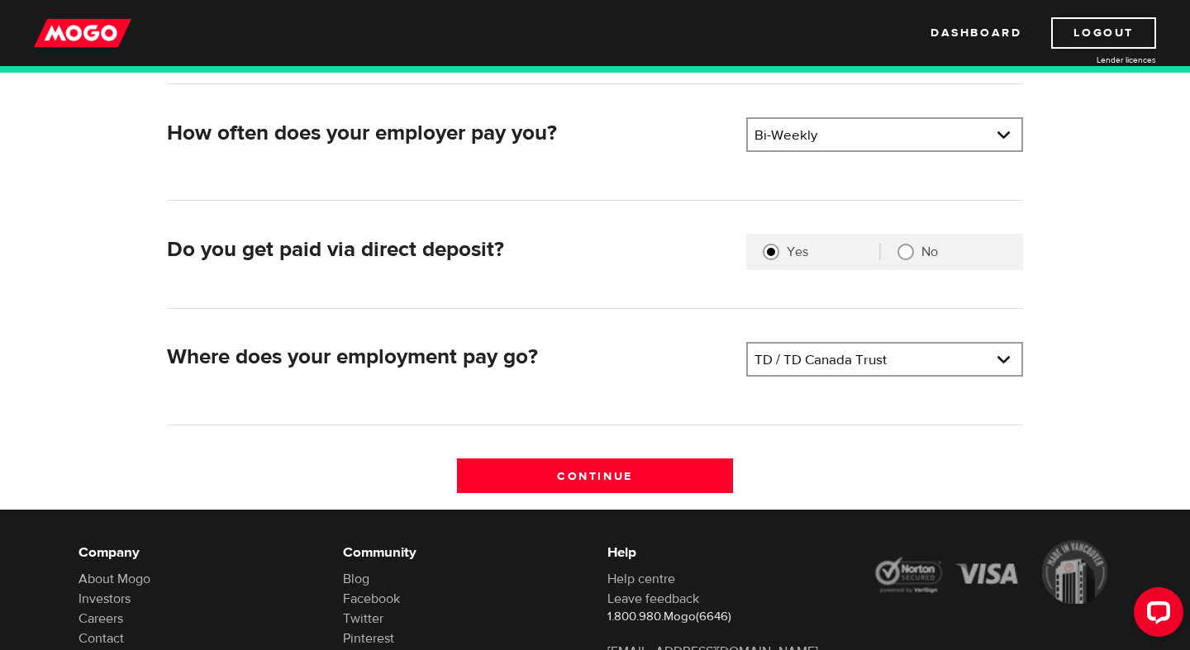
scroll to position [370, 0]
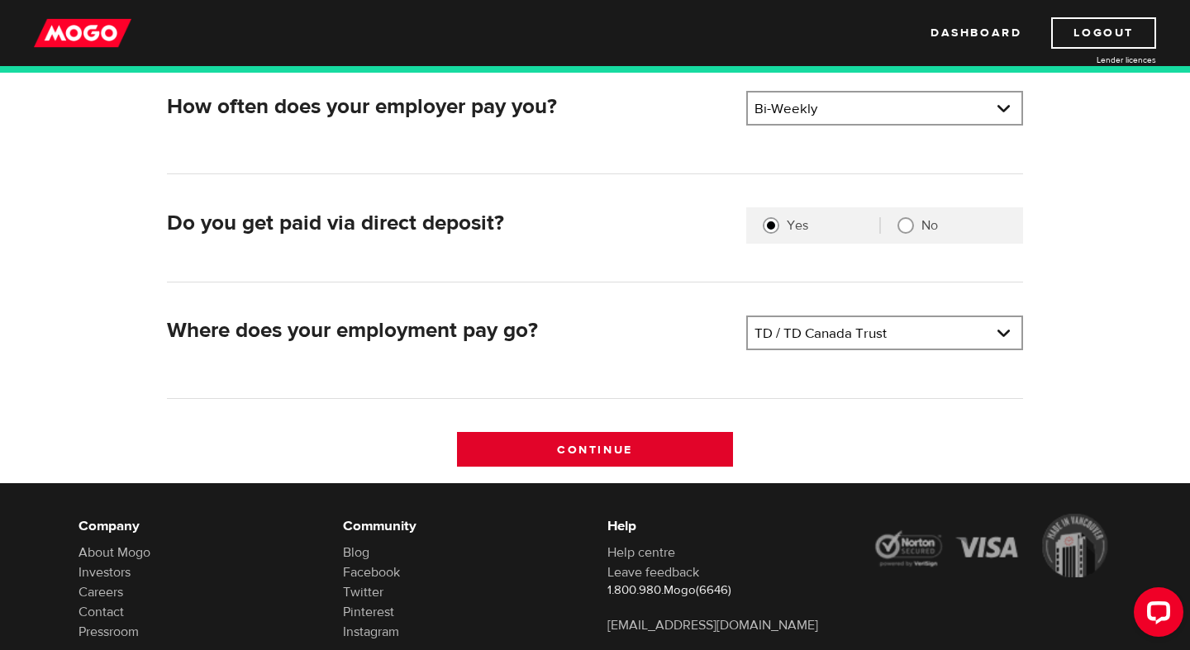
click at [686, 443] on input "Continue" at bounding box center [595, 449] width 277 height 35
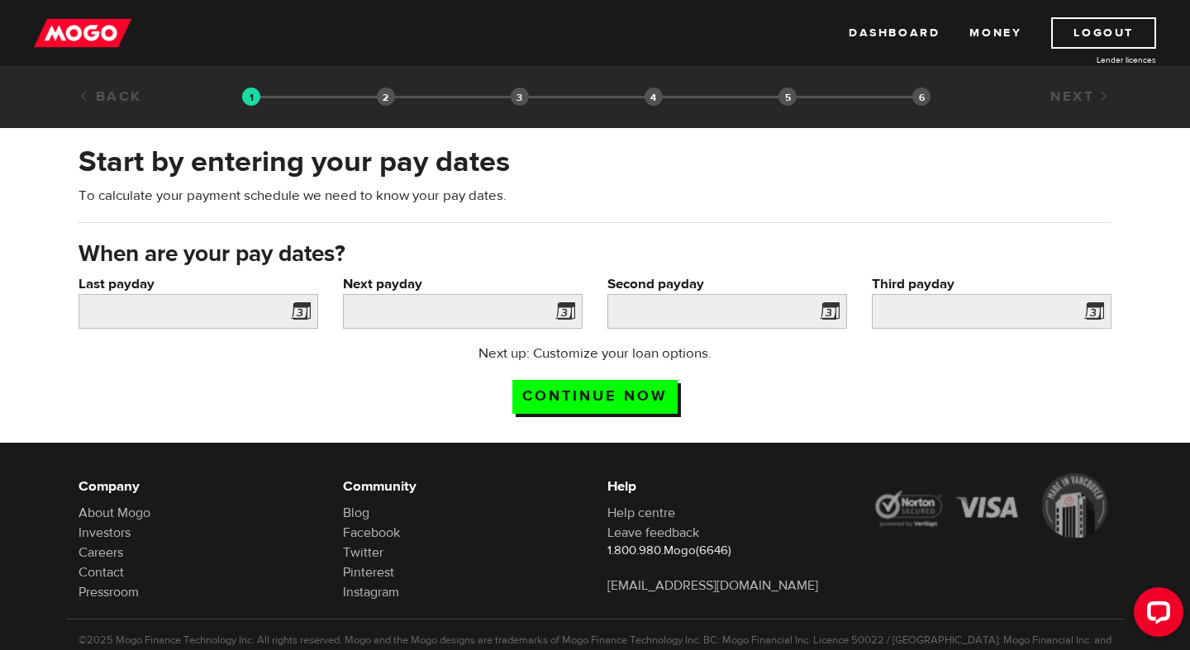
click at [298, 312] on span at bounding box center [297, 314] width 25 height 26
click at [225, 313] on input "Last payday" at bounding box center [199, 311] width 240 height 35
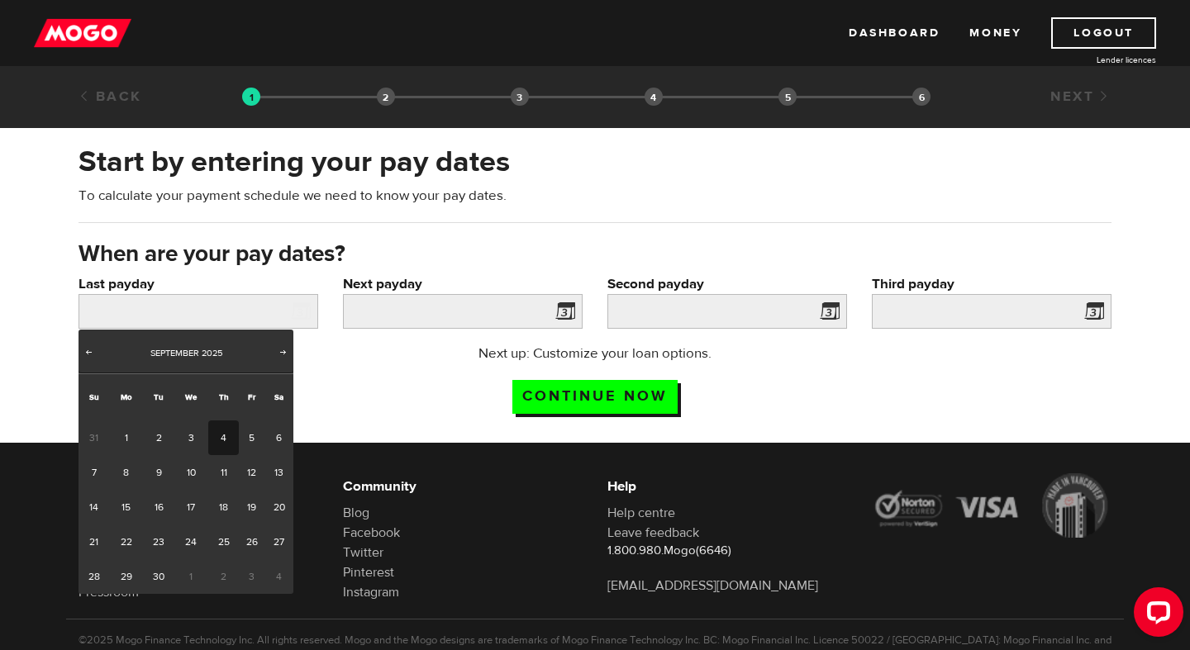
click at [226, 429] on link "4" at bounding box center [223, 438] width 31 height 35
type input "[DATE]"
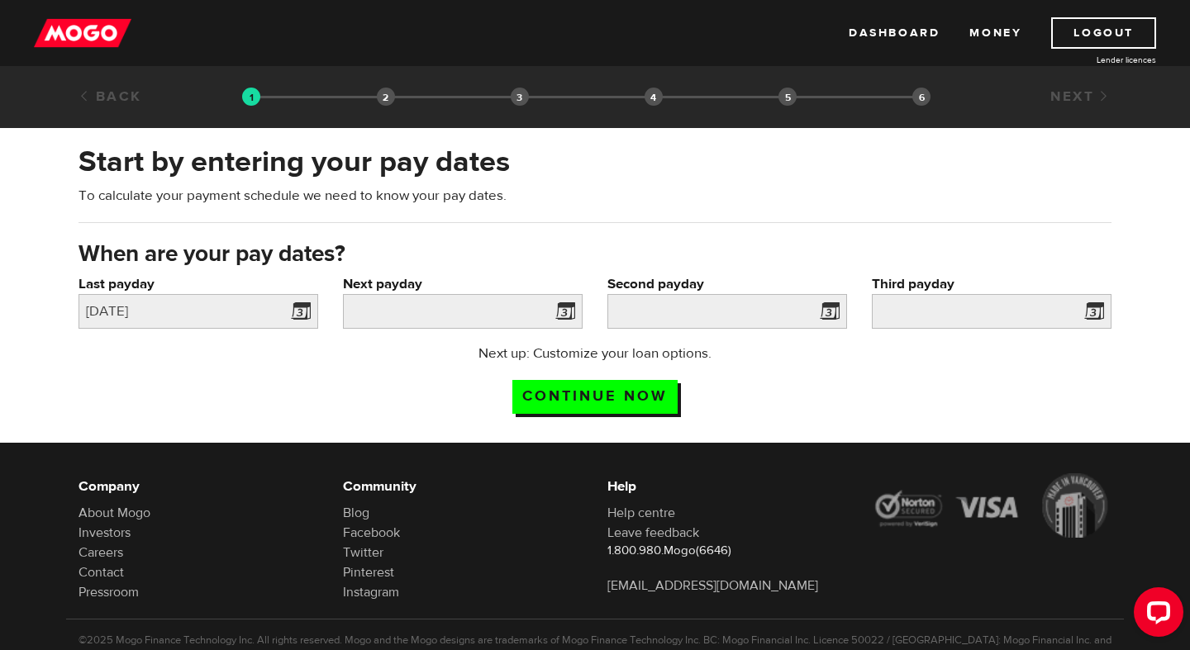
click at [570, 317] on span at bounding box center [562, 314] width 25 height 26
click at [565, 314] on span at bounding box center [562, 314] width 25 height 26
click at [490, 308] on input "Next payday" at bounding box center [463, 311] width 240 height 35
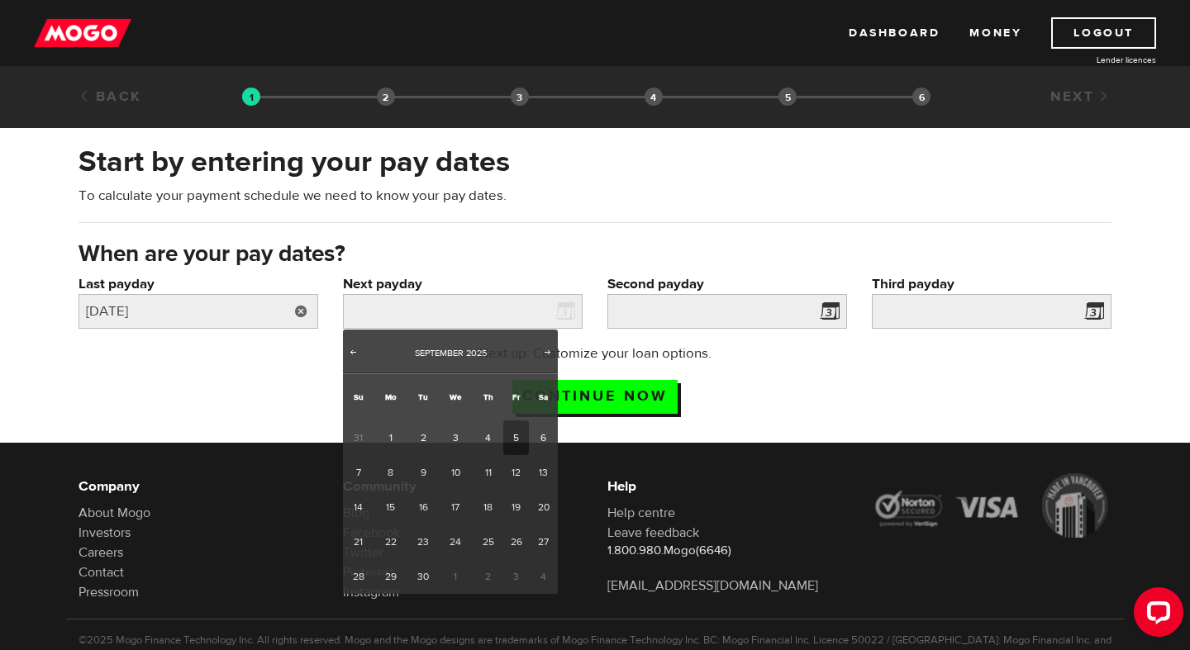
click at [294, 312] on link at bounding box center [301, 311] width 34 height 35
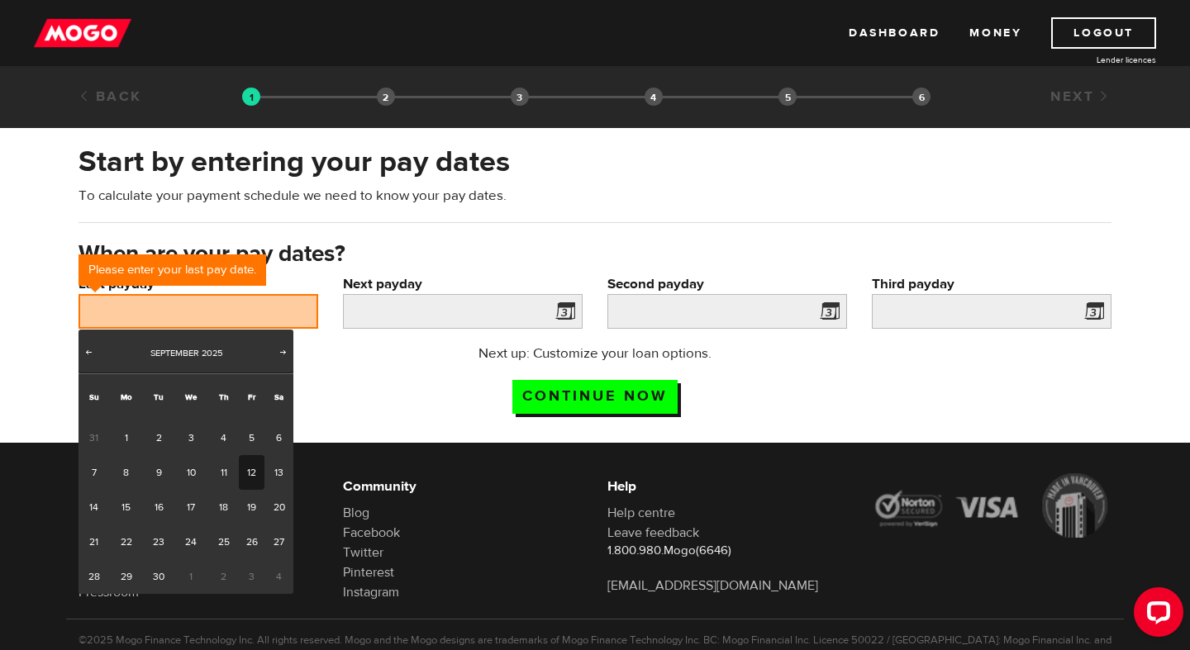
click at [245, 457] on link "12" at bounding box center [252, 472] width 26 height 35
type input "2025/09/12"
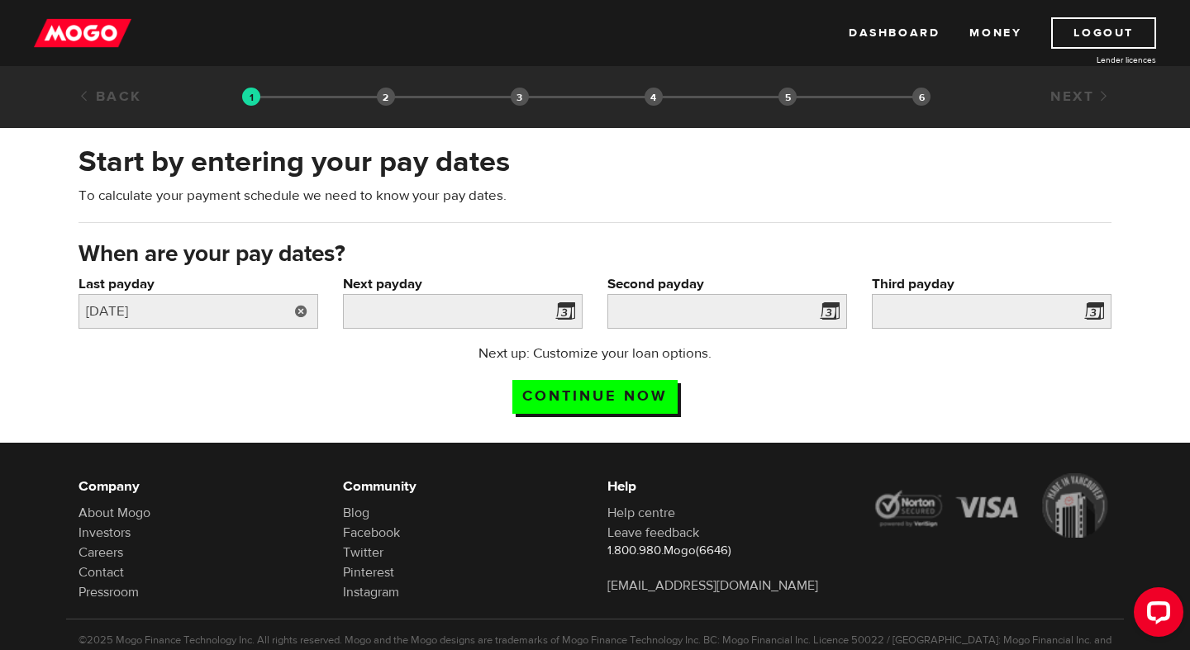
click at [303, 313] on link at bounding box center [301, 311] width 34 height 35
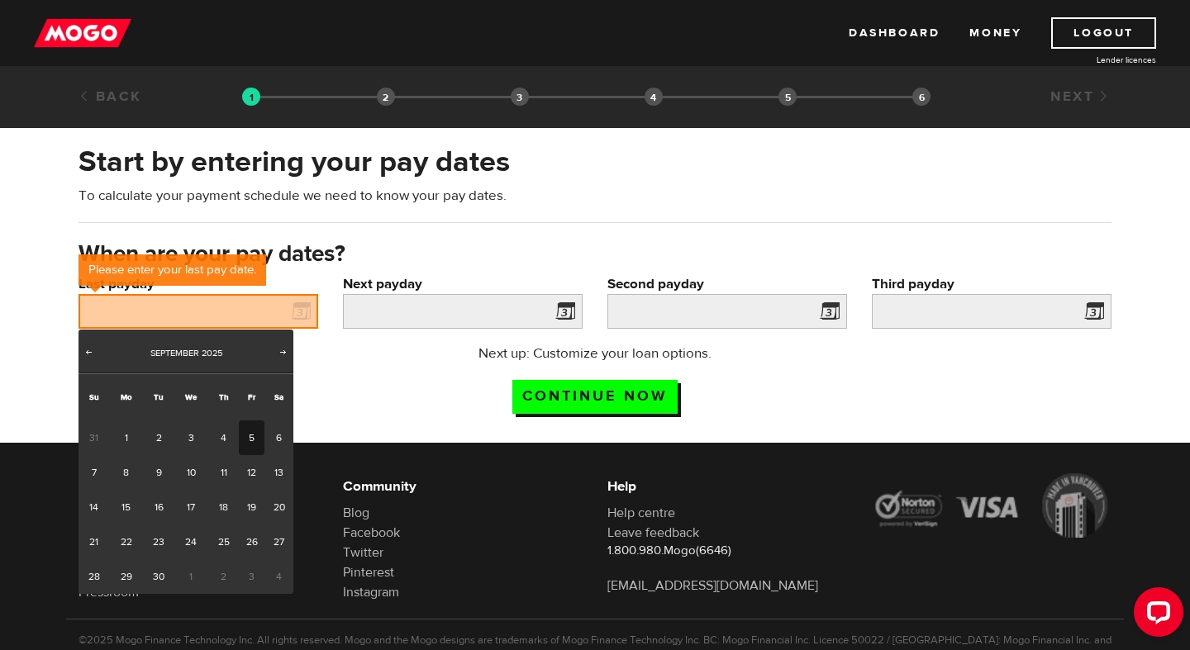
click at [249, 434] on link "5" at bounding box center [252, 438] width 26 height 35
type input "2025/09/05"
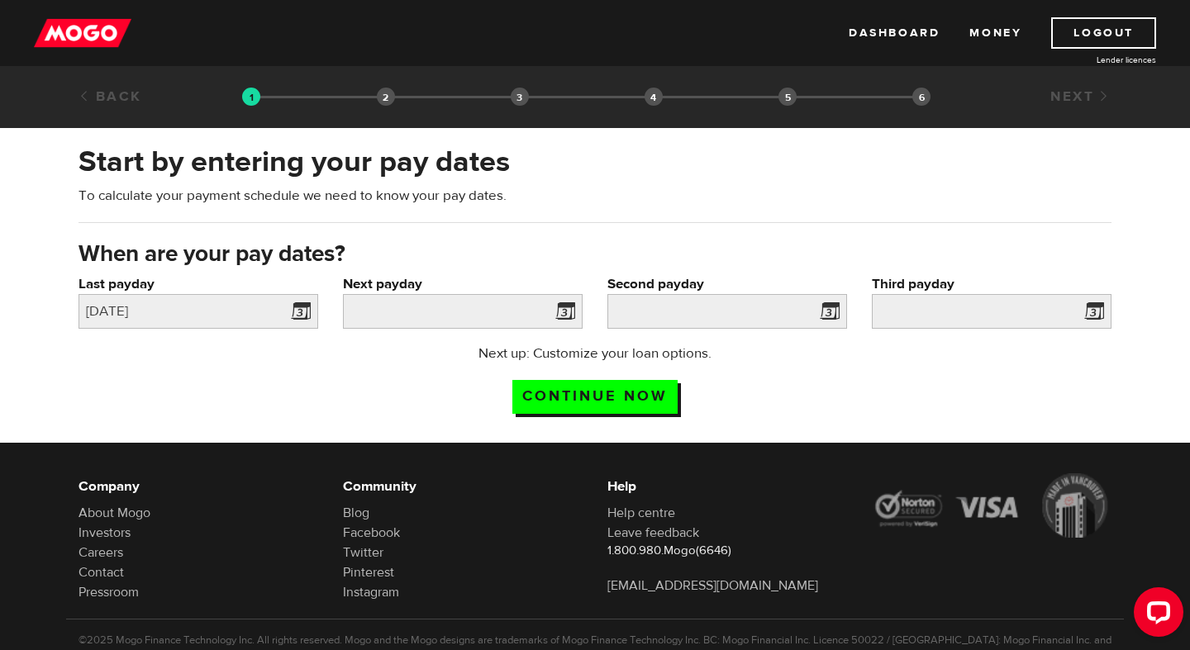
click at [574, 308] on span at bounding box center [562, 314] width 25 height 26
click at [571, 312] on span at bounding box center [562, 314] width 25 height 26
click at [562, 312] on span at bounding box center [562, 314] width 25 height 26
click at [455, 321] on input "Next payday" at bounding box center [463, 311] width 240 height 35
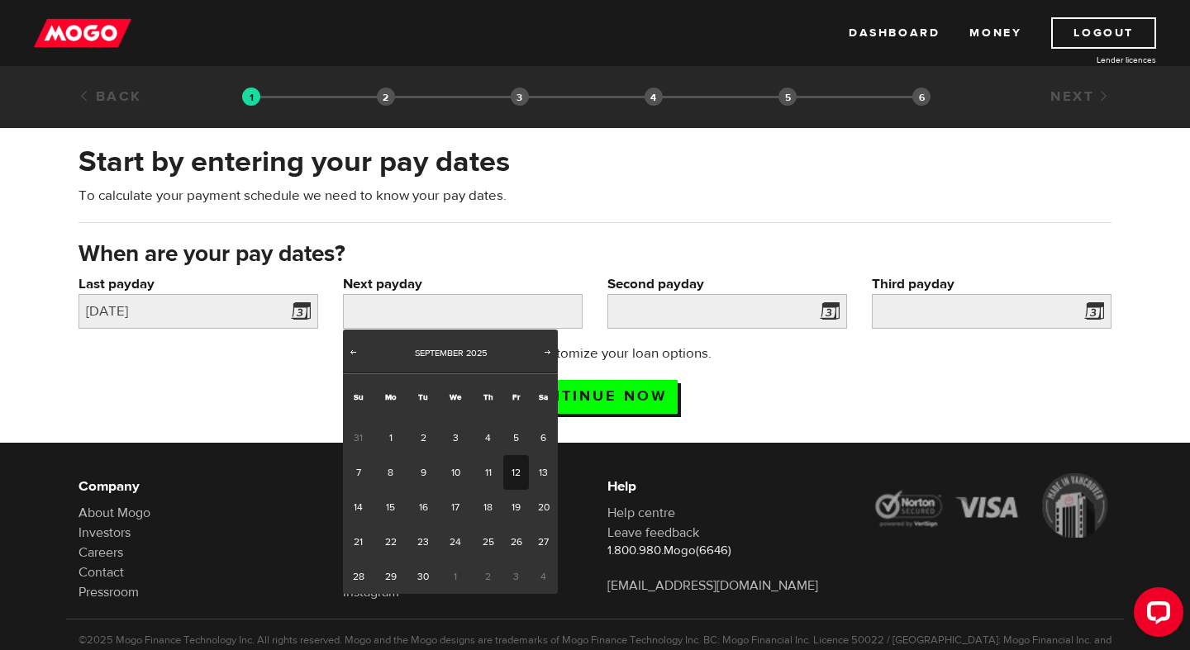
click at [507, 474] on link "12" at bounding box center [516, 472] width 26 height 35
type input "2025/09/12"
type input "2025/9/26"
type input "2025/10/10"
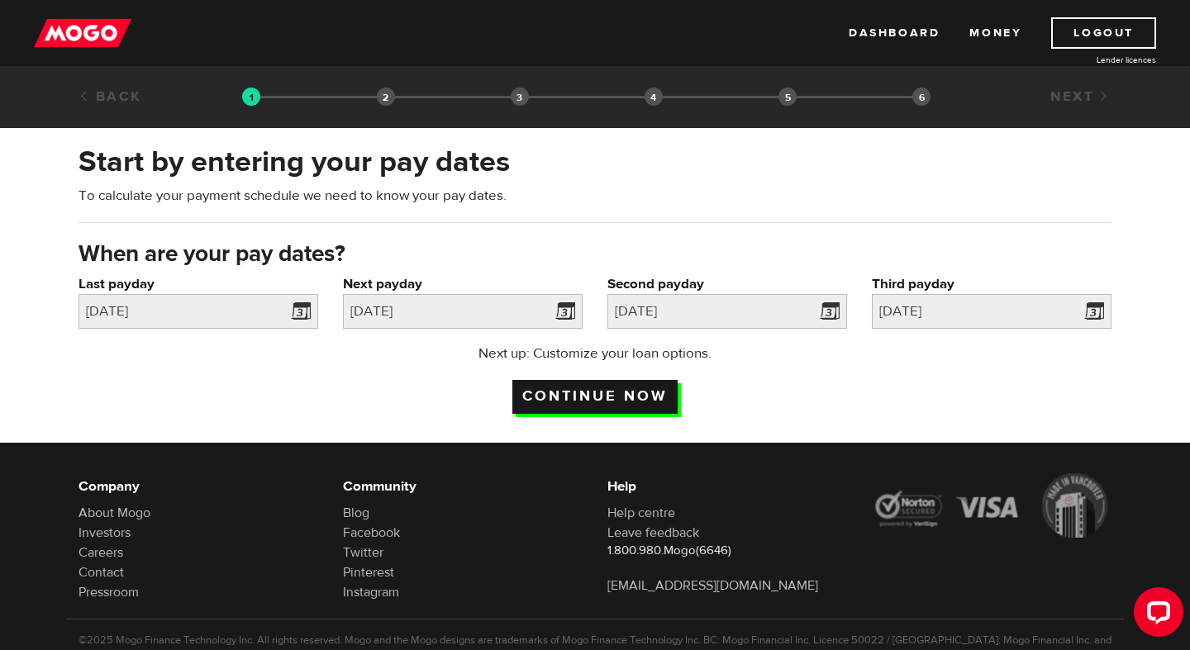
click at [641, 402] on input "Continue now" at bounding box center [594, 397] width 165 height 34
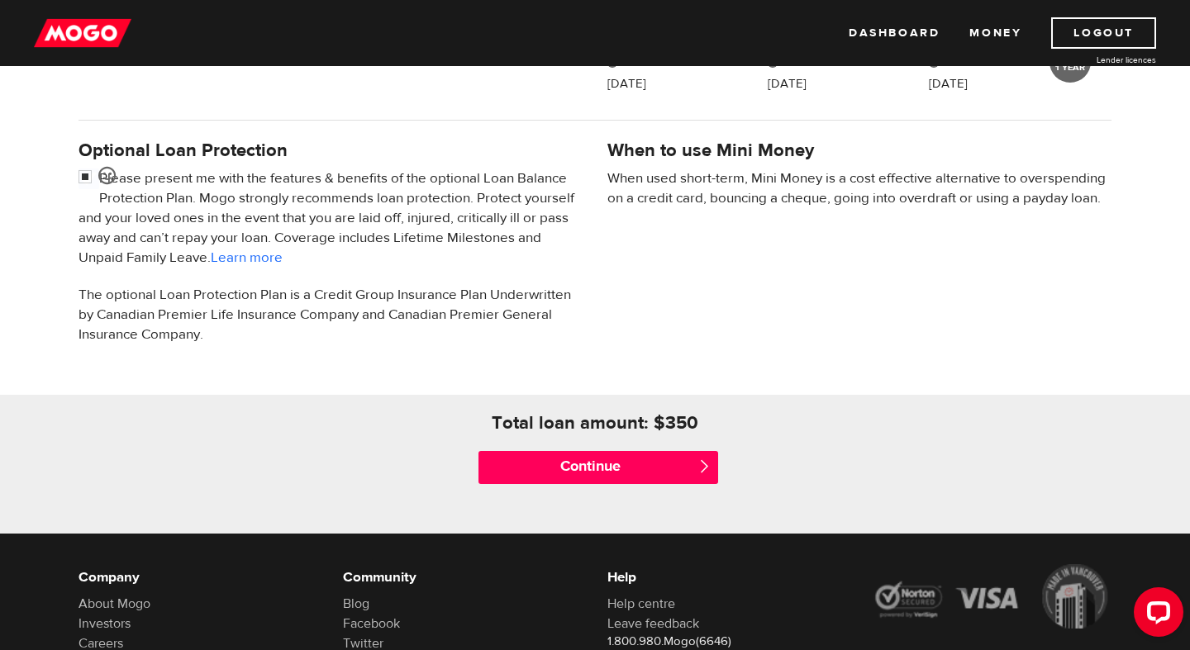
scroll to position [500, 0]
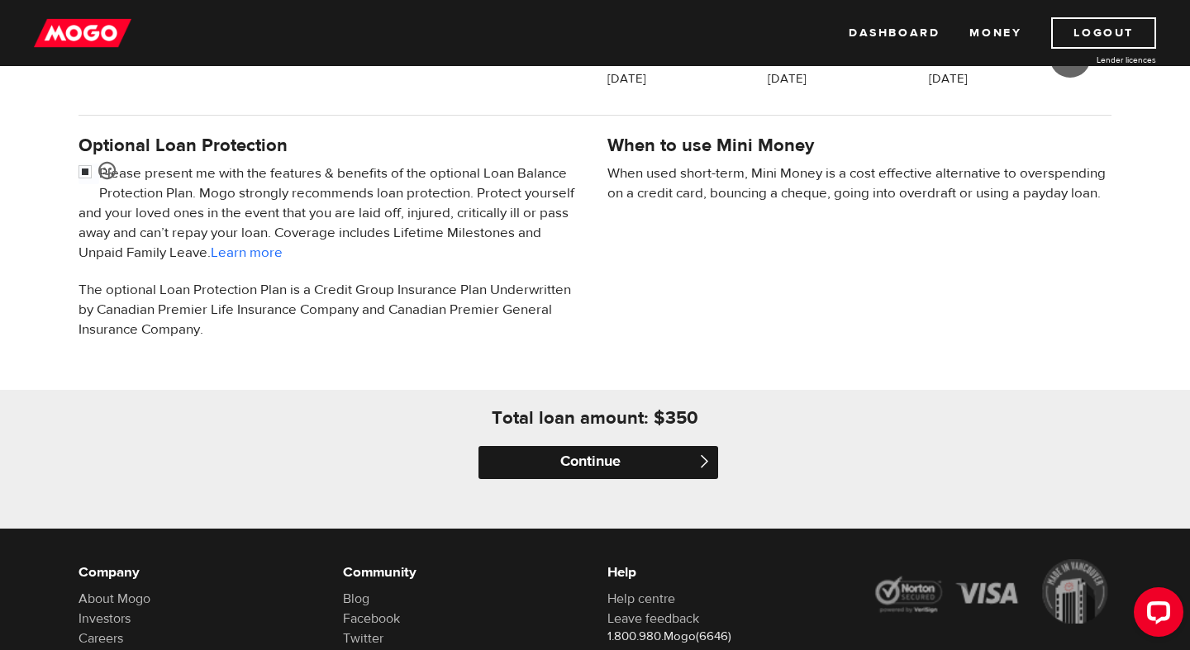
click at [622, 464] on input "Continue" at bounding box center [599, 462] width 240 height 33
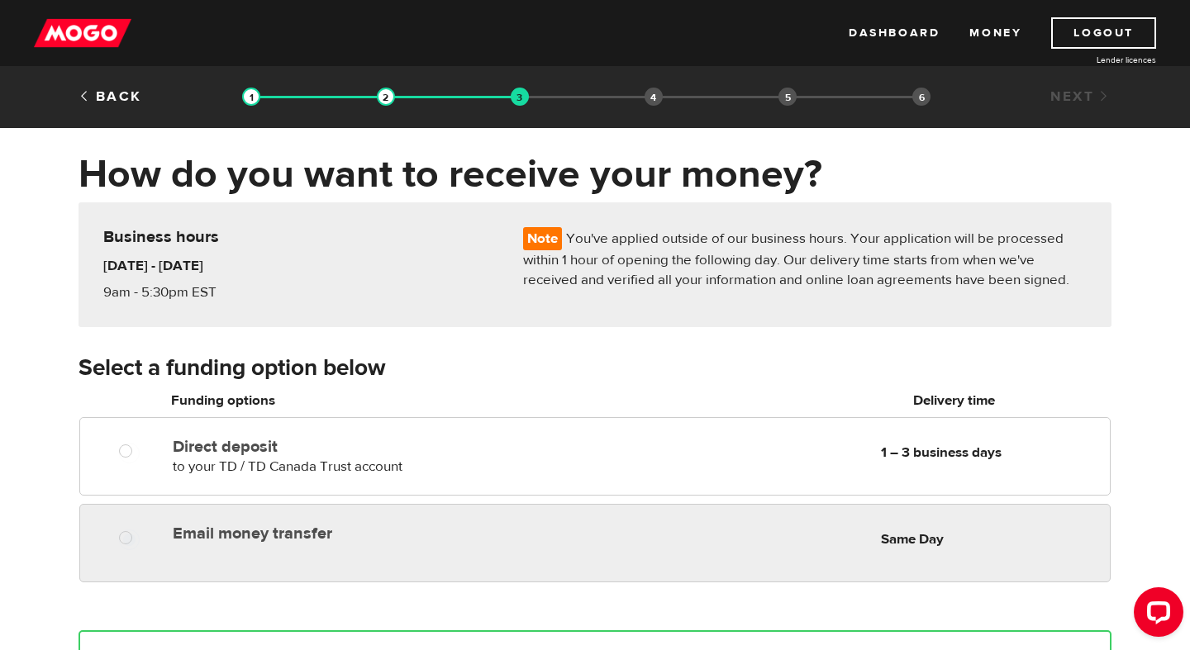
radio input "true"
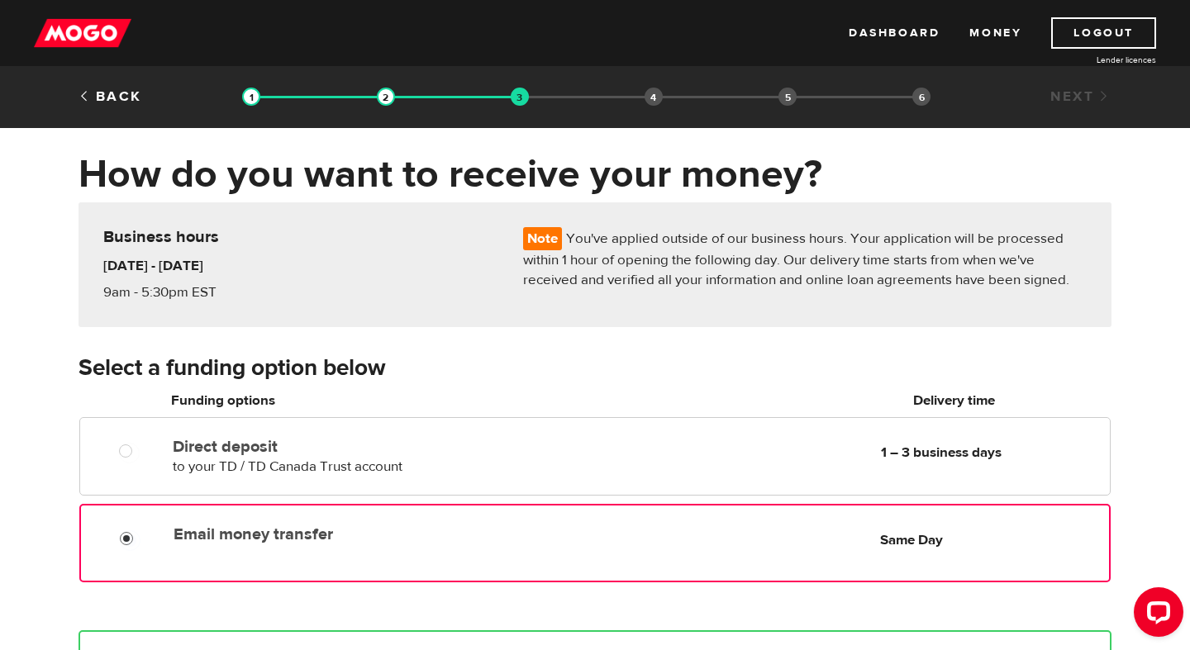
click at [135, 529] on div at bounding box center [123, 534] width 99 height 33
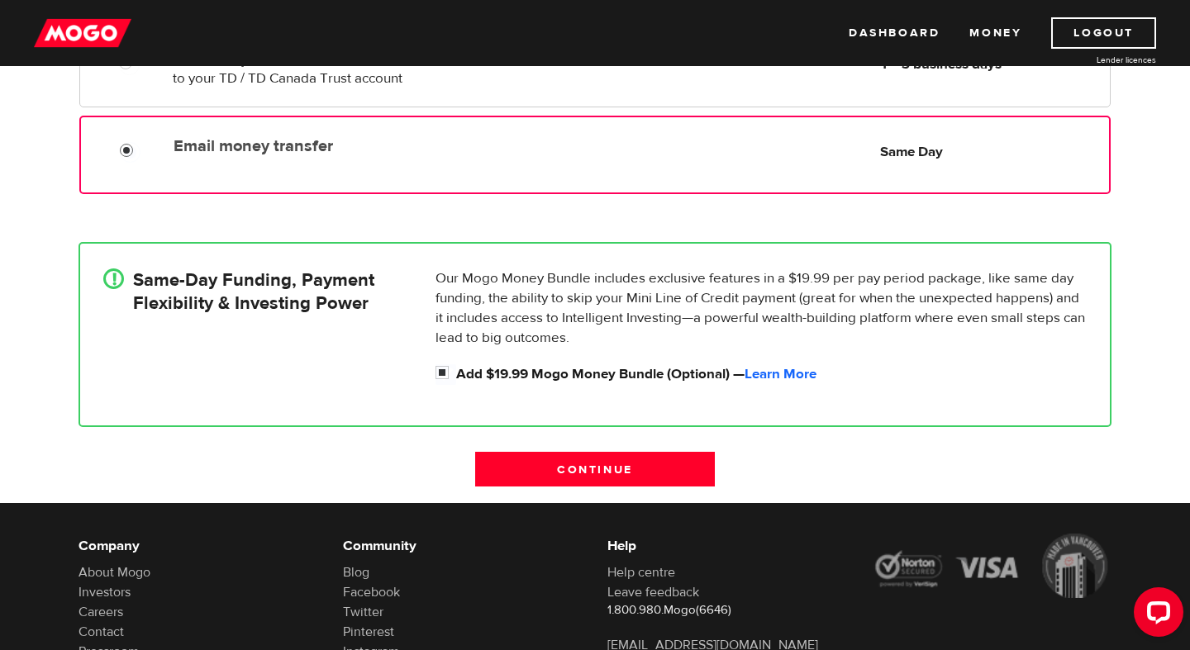
scroll to position [390, 0]
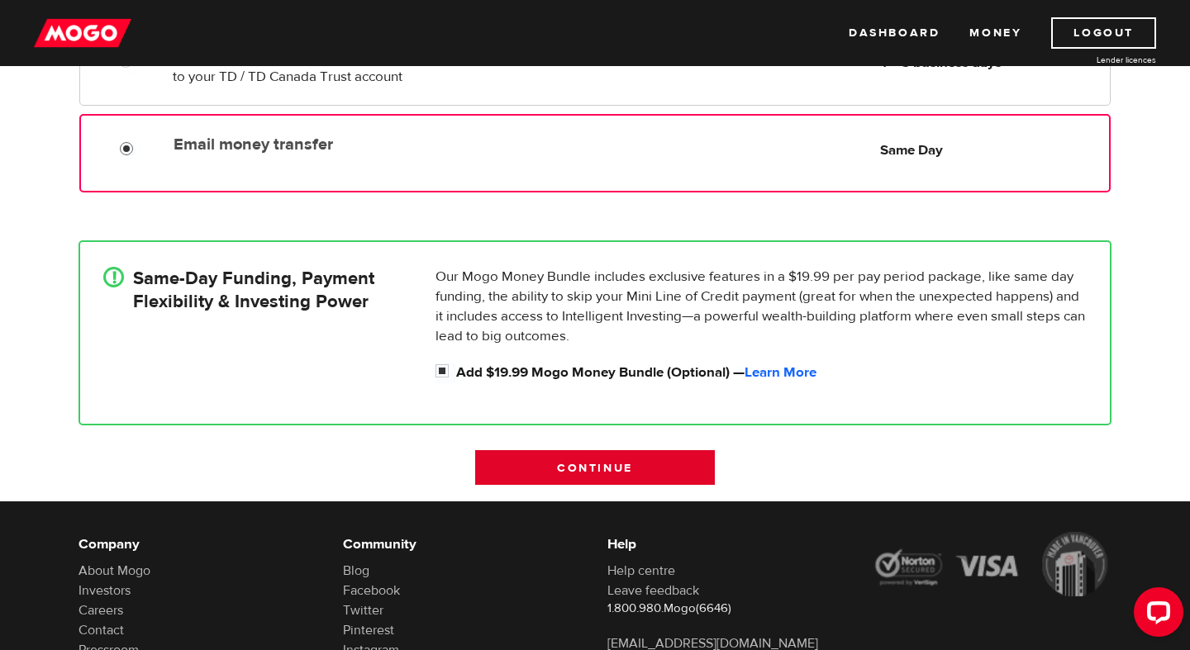
click at [581, 468] on input "Continue" at bounding box center [595, 467] width 240 height 35
